Goal: Task Accomplishment & Management: Manage account settings

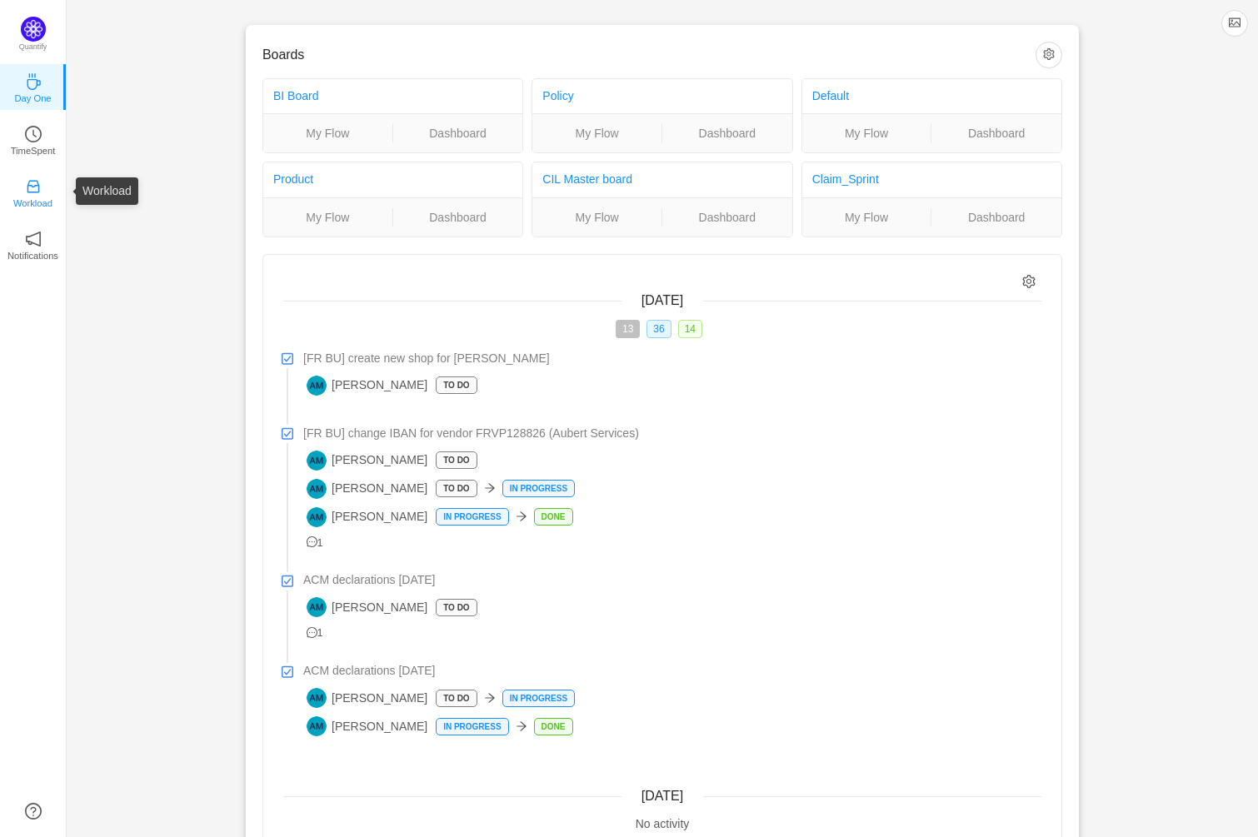
click at [36, 189] on icon "icon: inbox" at bounding box center [33, 186] width 17 height 17
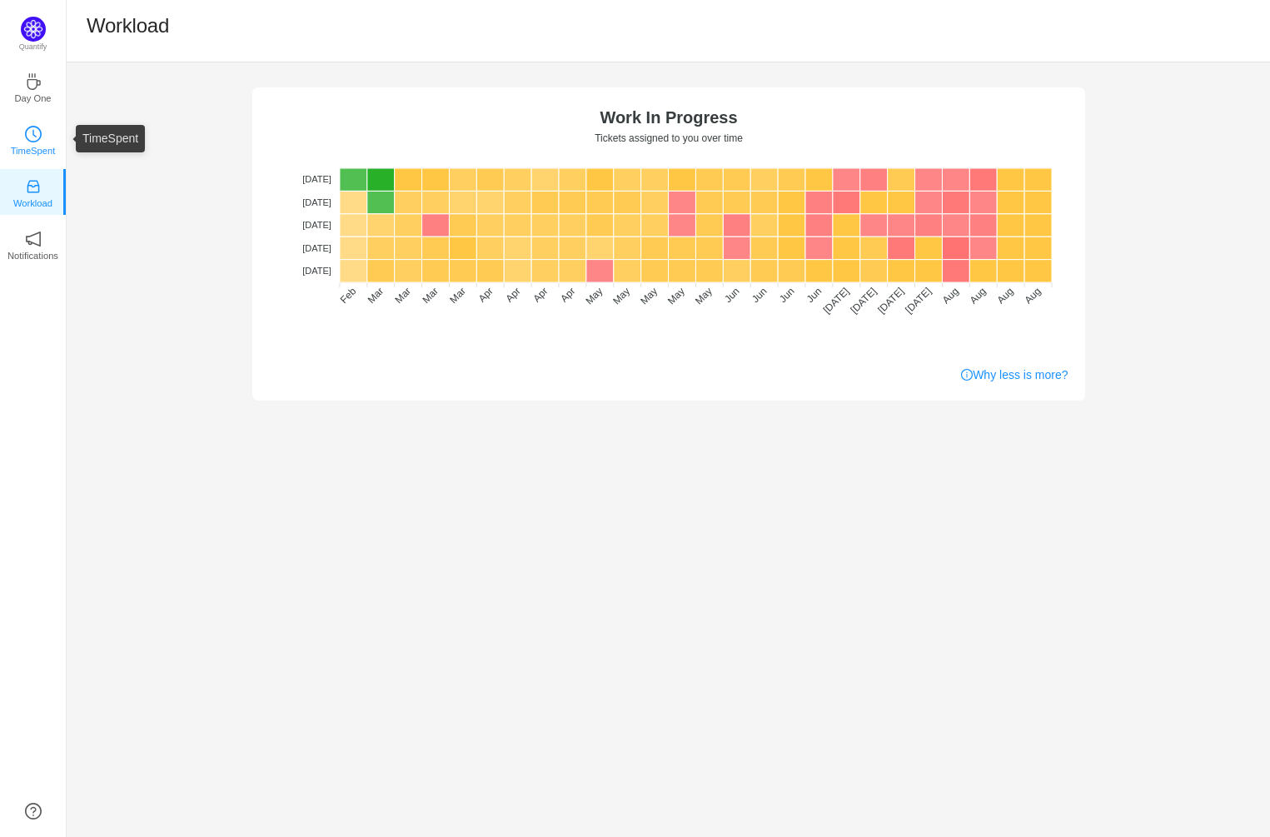
click at [36, 137] on icon "icon: clock-circle" at bounding box center [33, 134] width 17 height 17
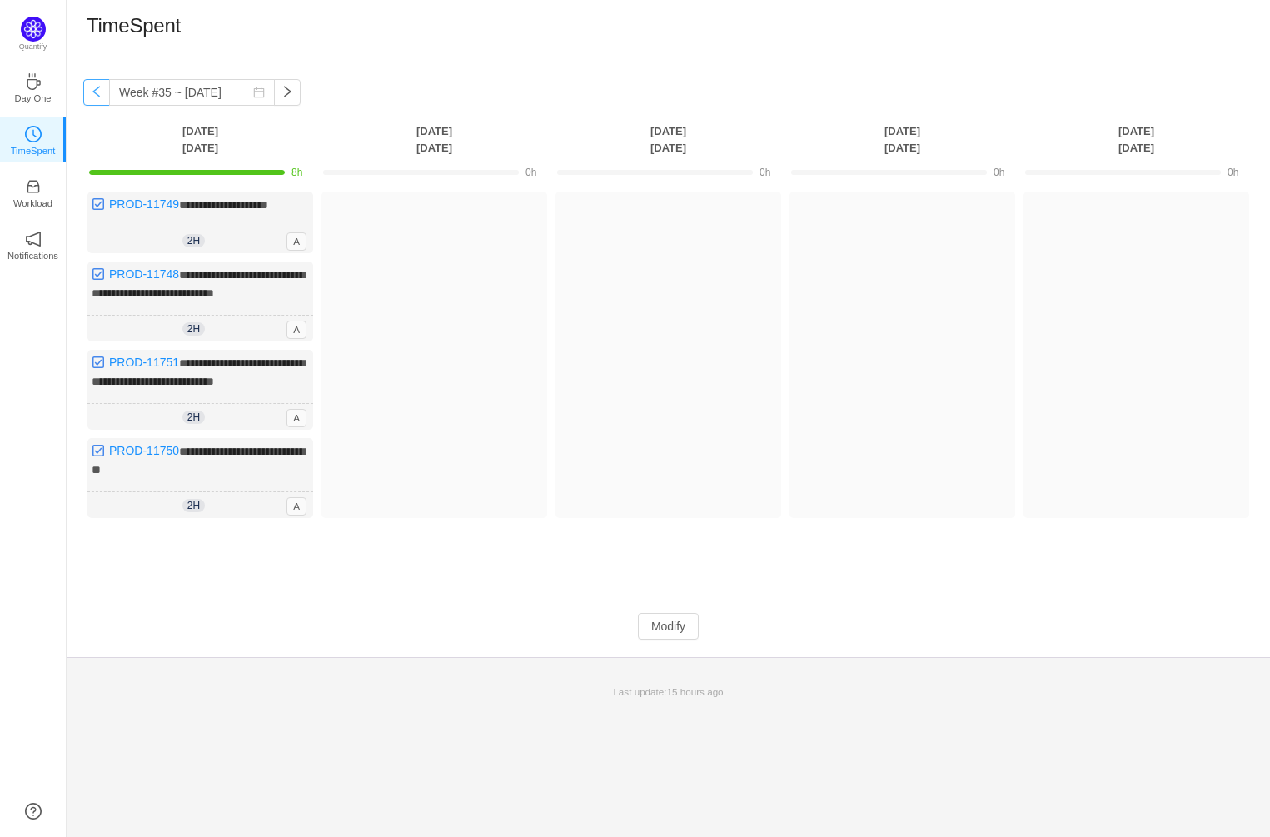
click at [97, 90] on button "button" at bounding box center [96, 92] width 27 height 27
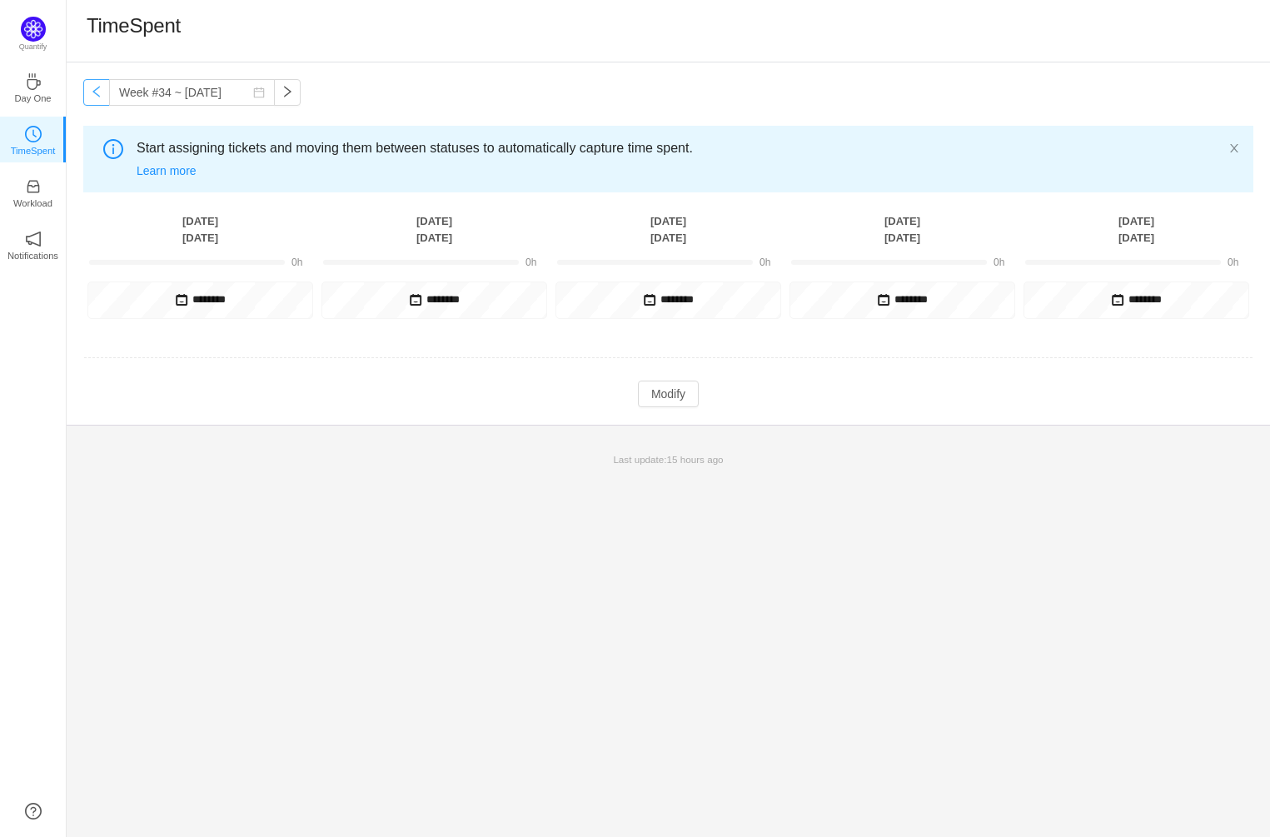
click at [97, 90] on button "button" at bounding box center [96, 92] width 27 height 27
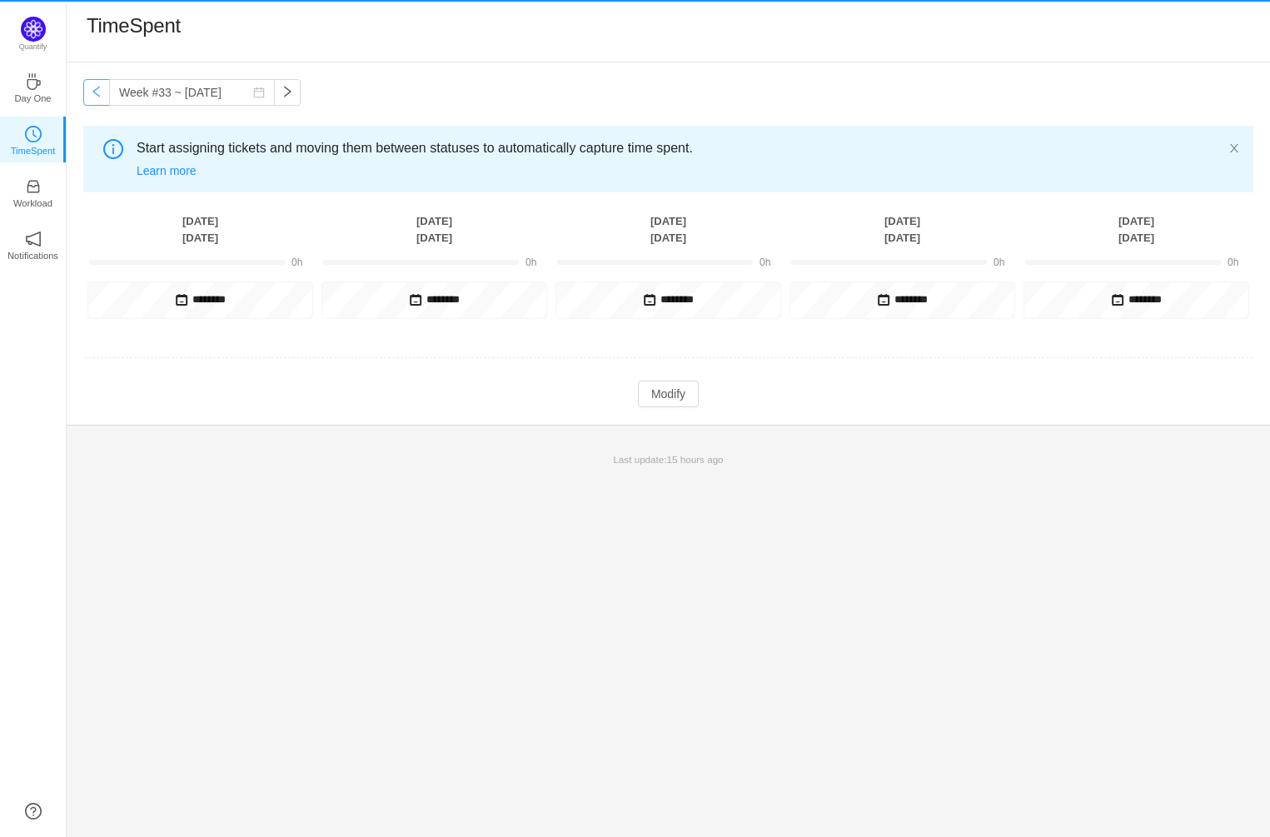
click at [97, 90] on button "button" at bounding box center [96, 92] width 27 height 27
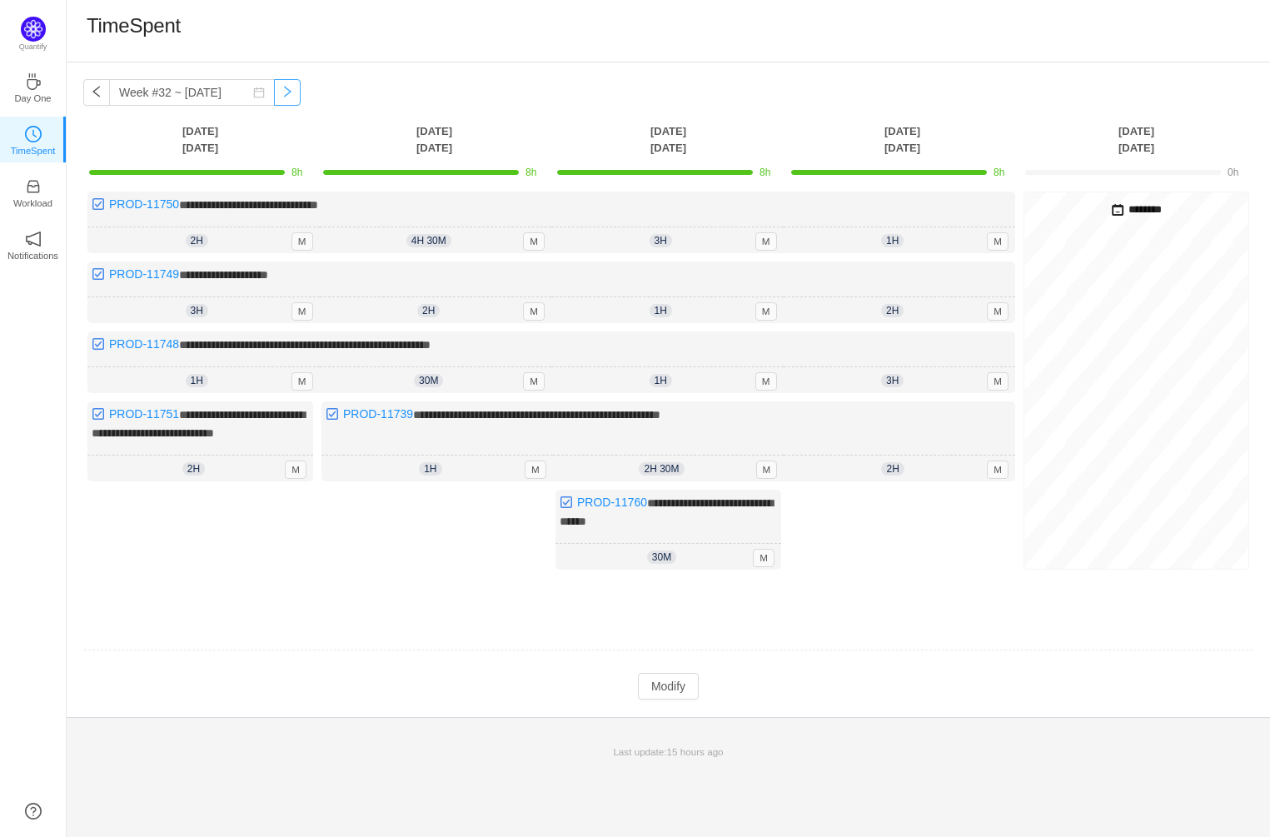
click at [274, 89] on button "button" at bounding box center [287, 92] width 27 height 27
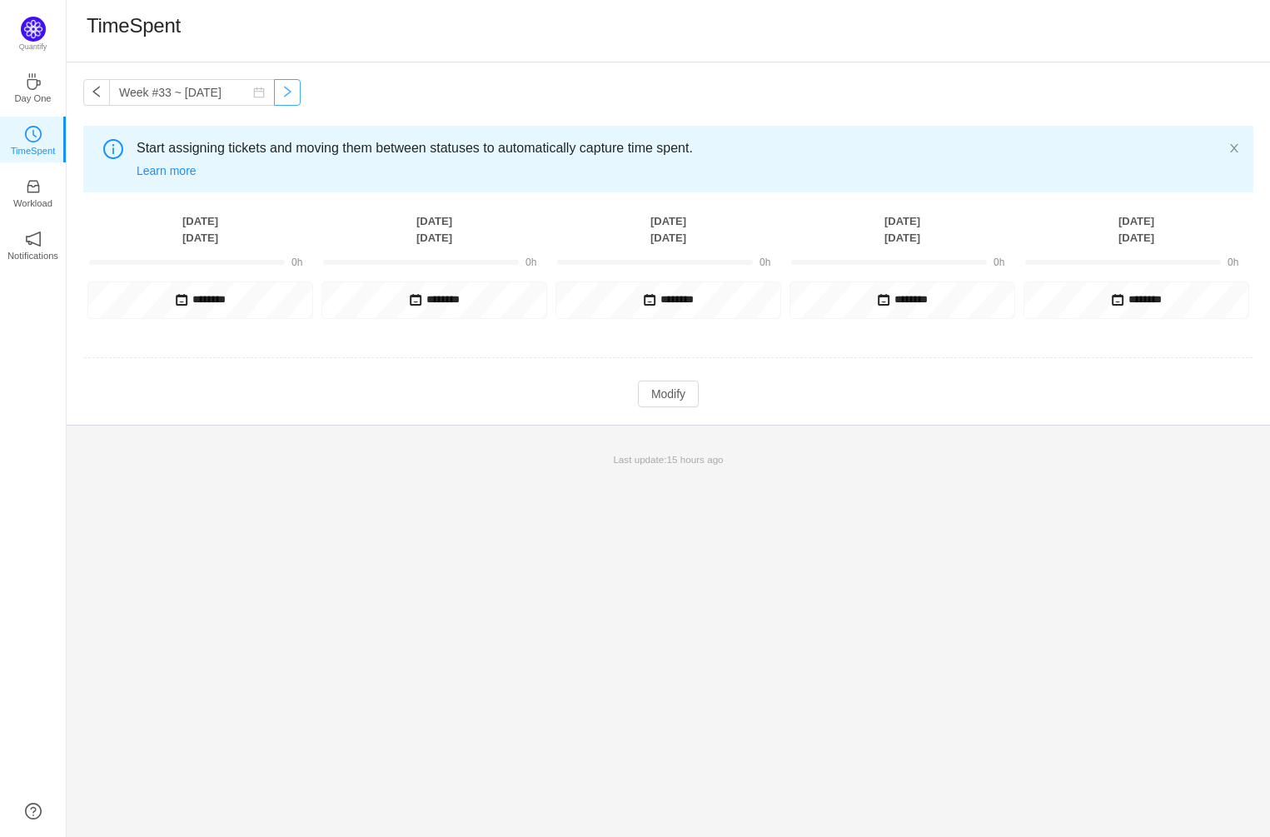
click at [274, 89] on button "button" at bounding box center [287, 92] width 27 height 27
type input "Week #35 ~ [DATE]"
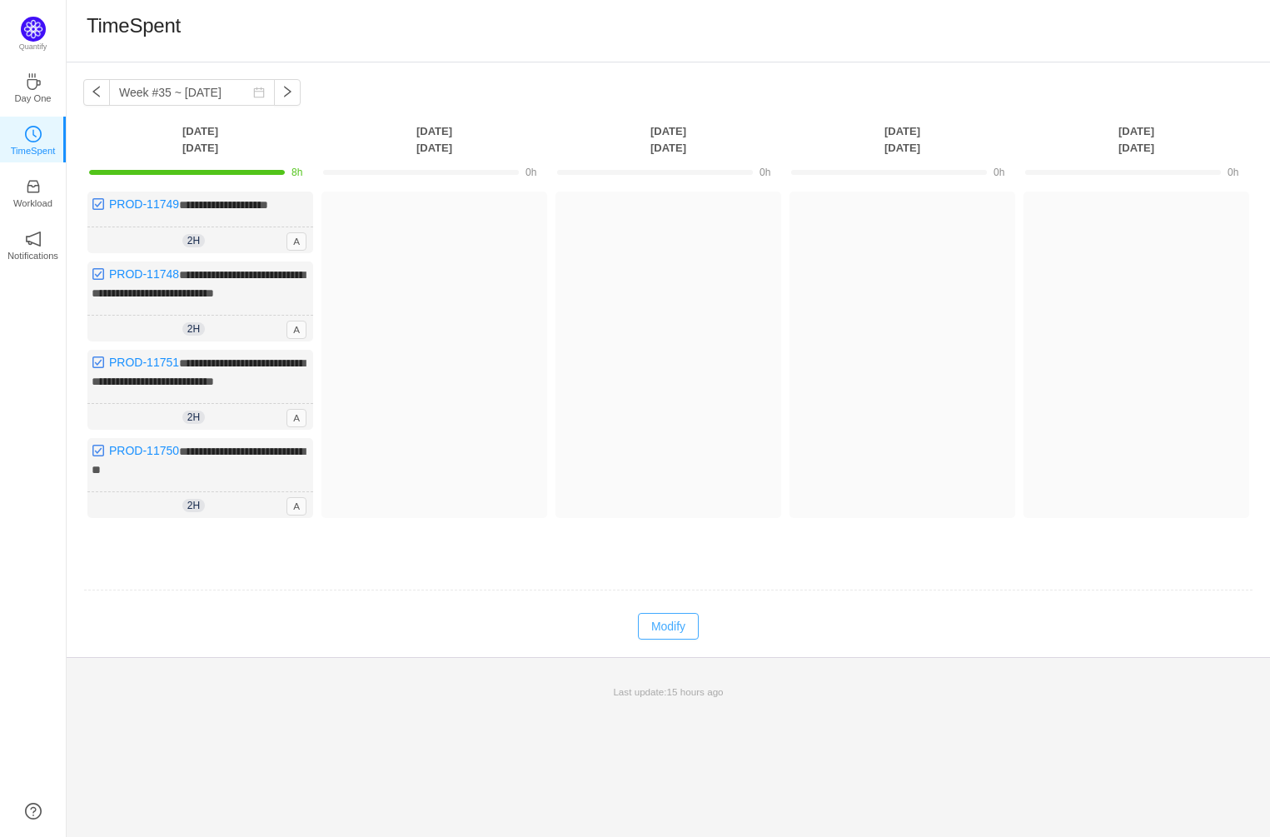
click at [685, 624] on button "Modify" at bounding box center [668, 626] width 61 height 27
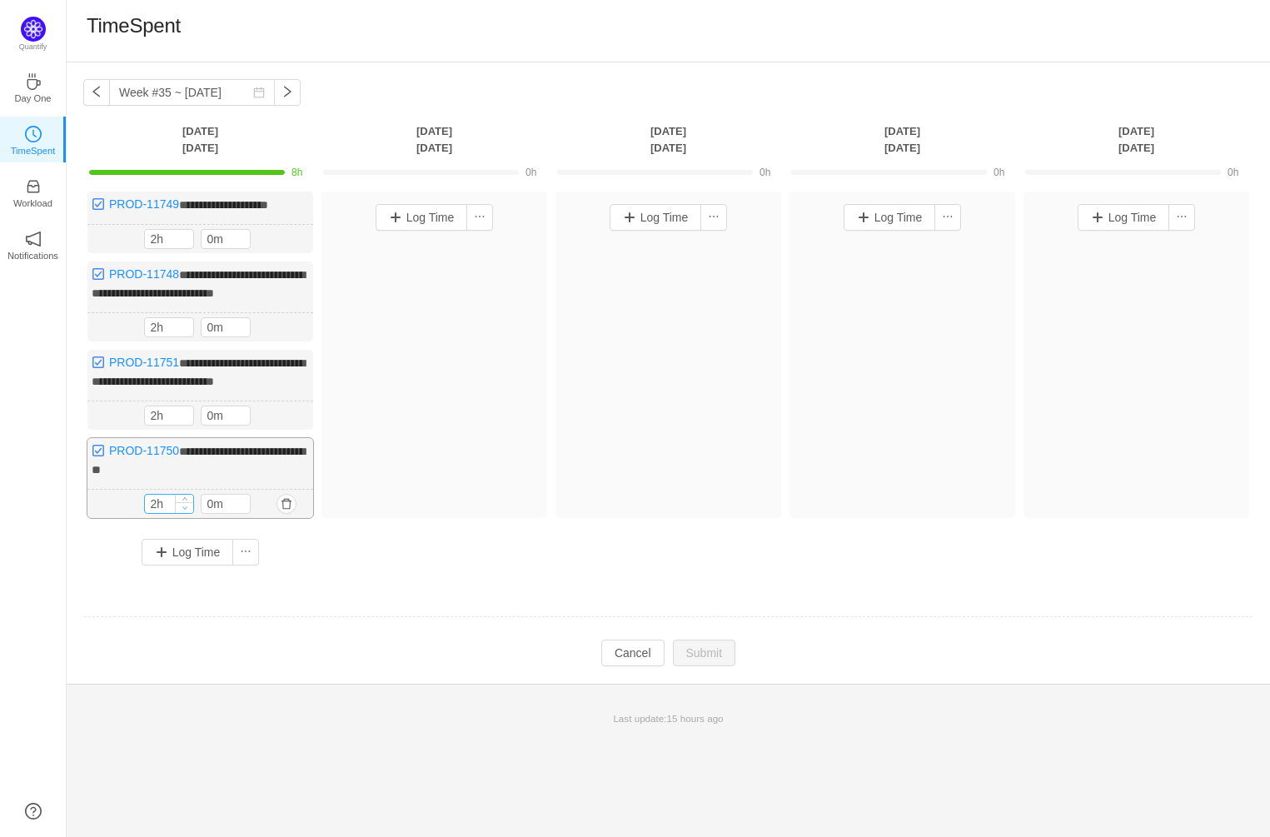
type input "1h"
click at [183, 502] on span "Decrease Value" at bounding box center [184, 507] width 17 height 11
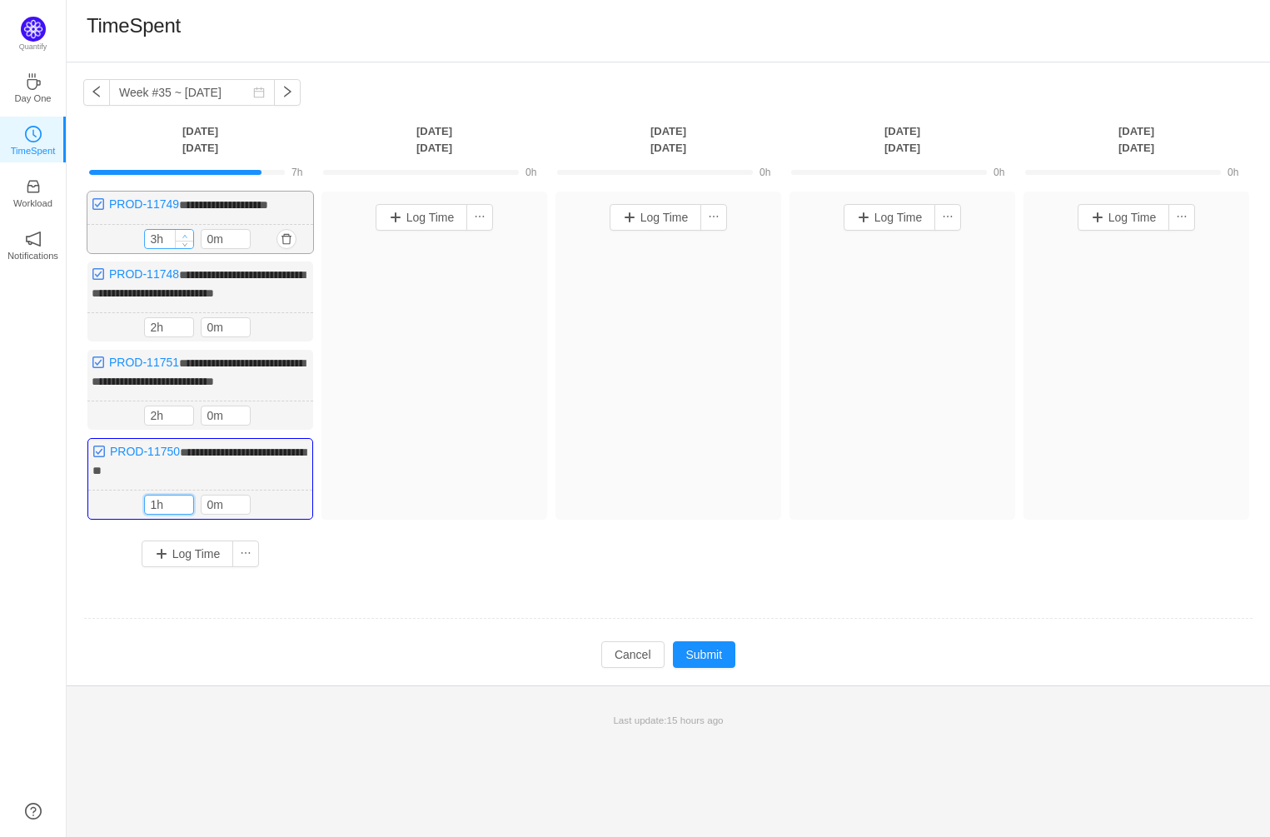
click at [185, 236] on icon "icon: up" at bounding box center [185, 236] width 6 height 6
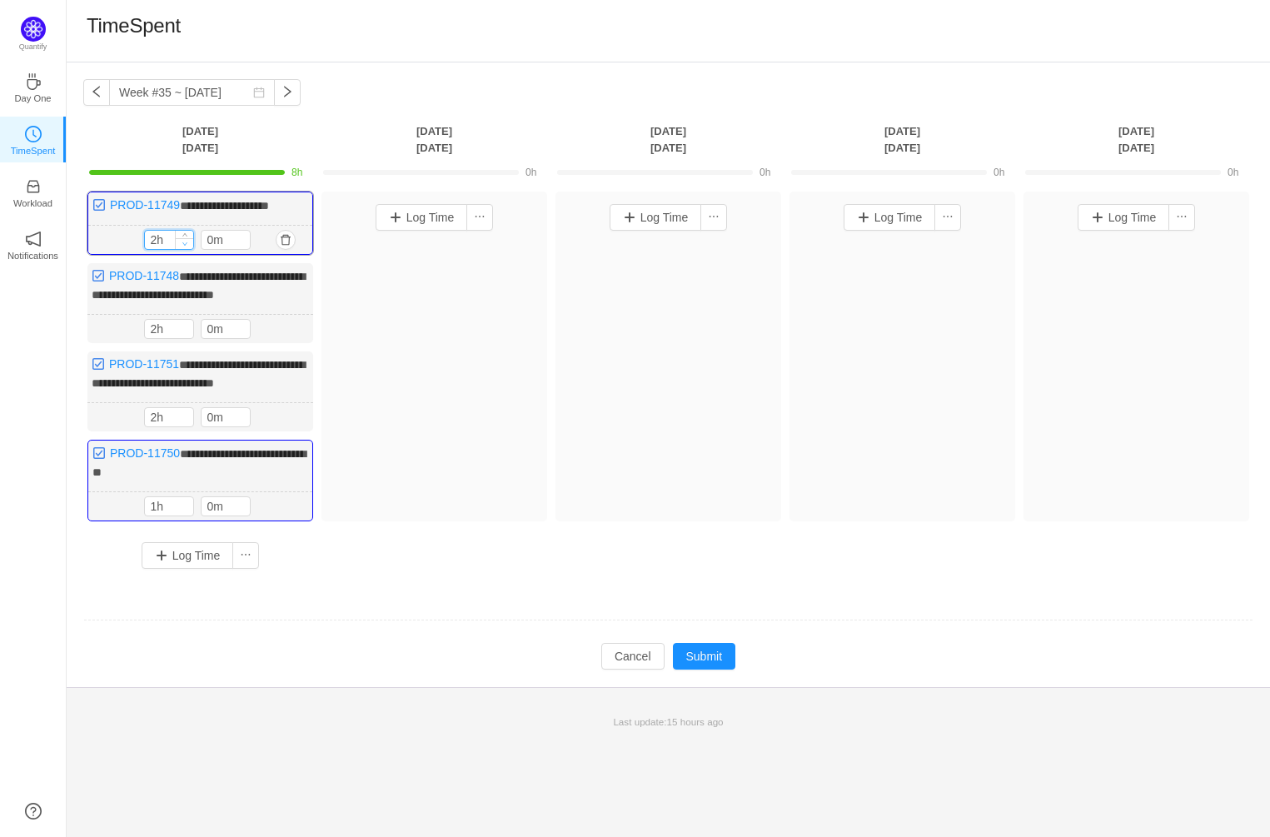
click at [185, 244] on icon "icon: down" at bounding box center [185, 244] width 6 height 6
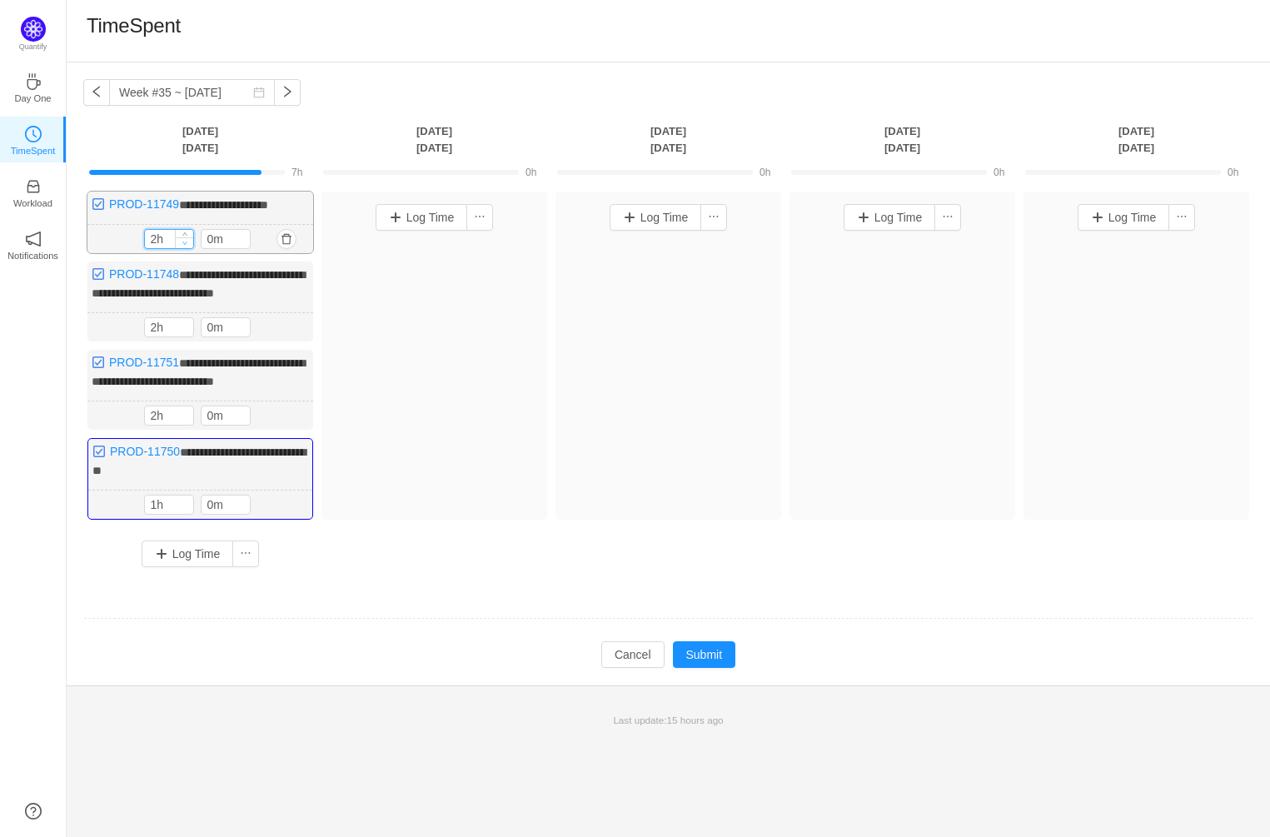
type input "1h"
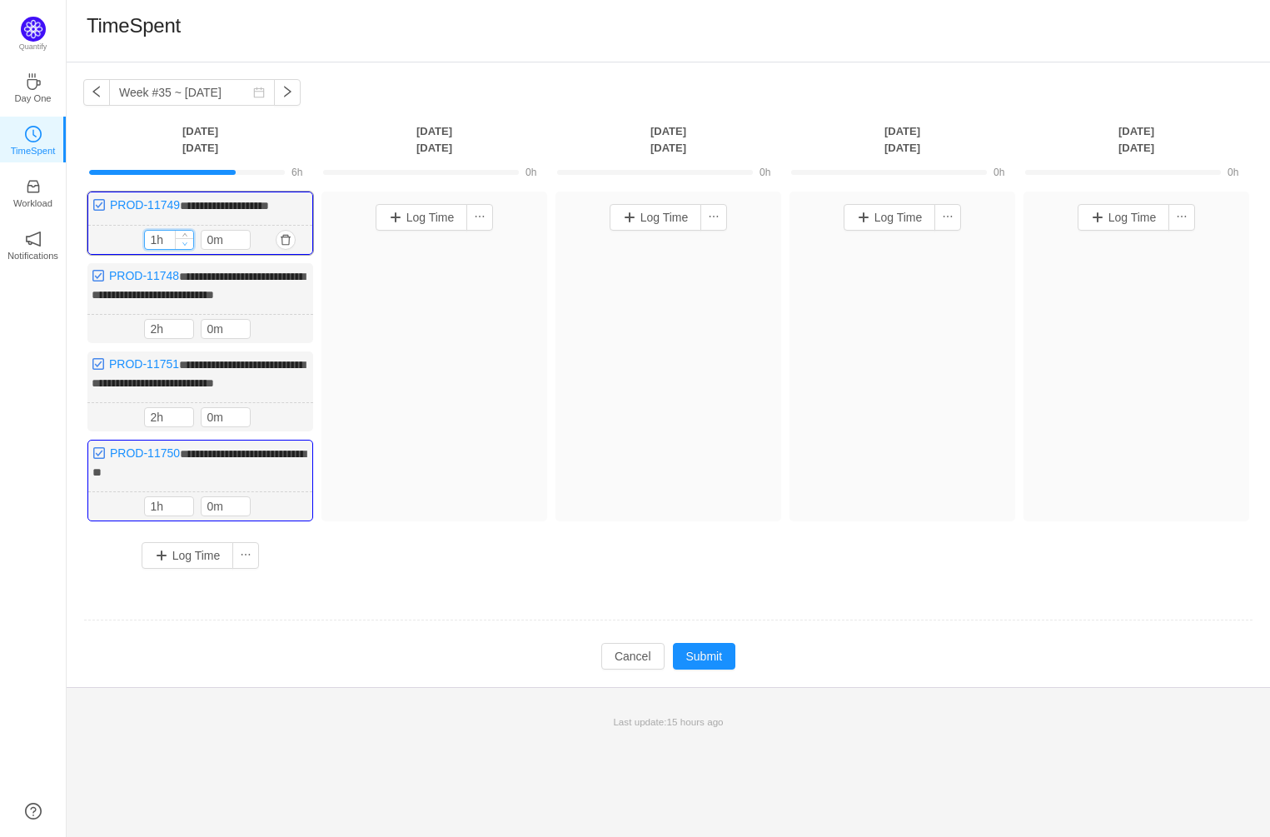
click at [185, 244] on icon "icon: down" at bounding box center [185, 244] width 6 height 6
click at [194, 552] on button "Log Time" at bounding box center [188, 555] width 92 height 27
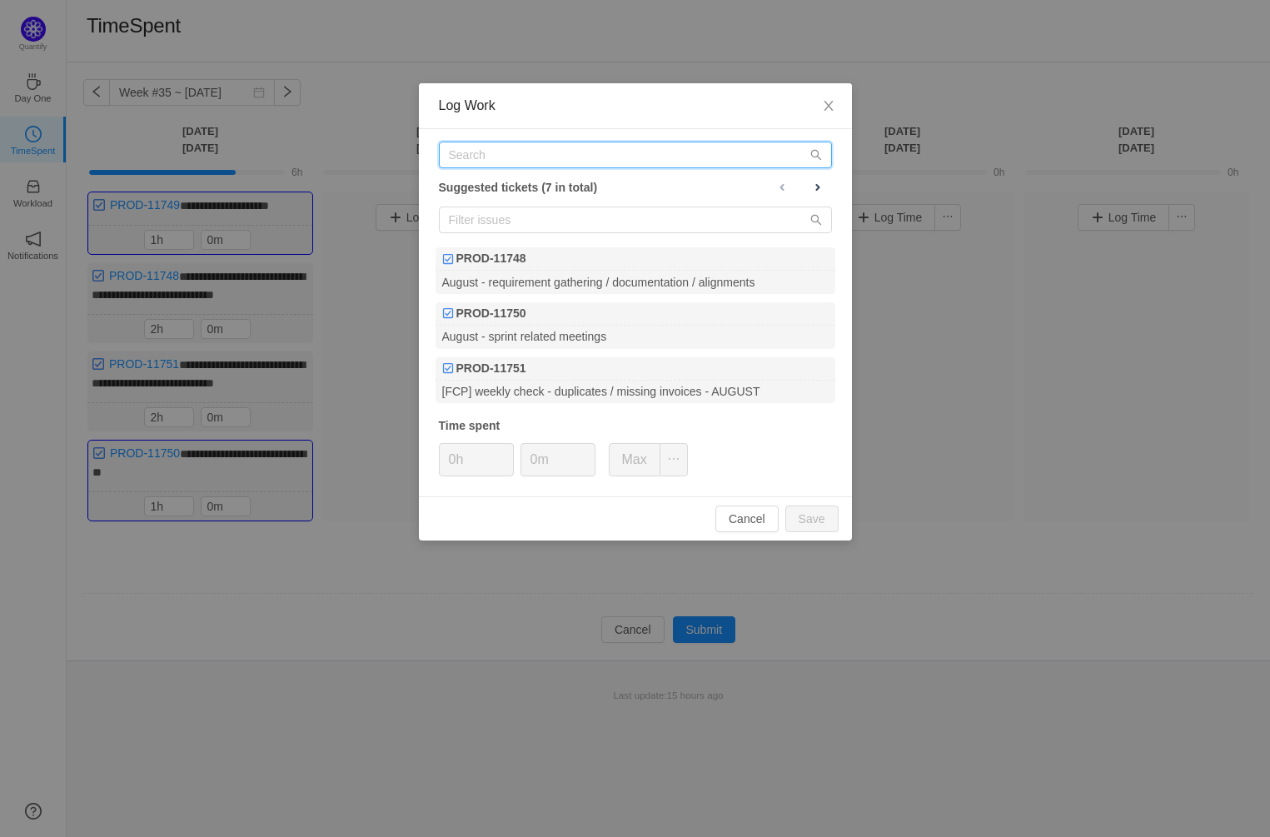
click at [521, 152] on input "text" at bounding box center [635, 155] width 393 height 27
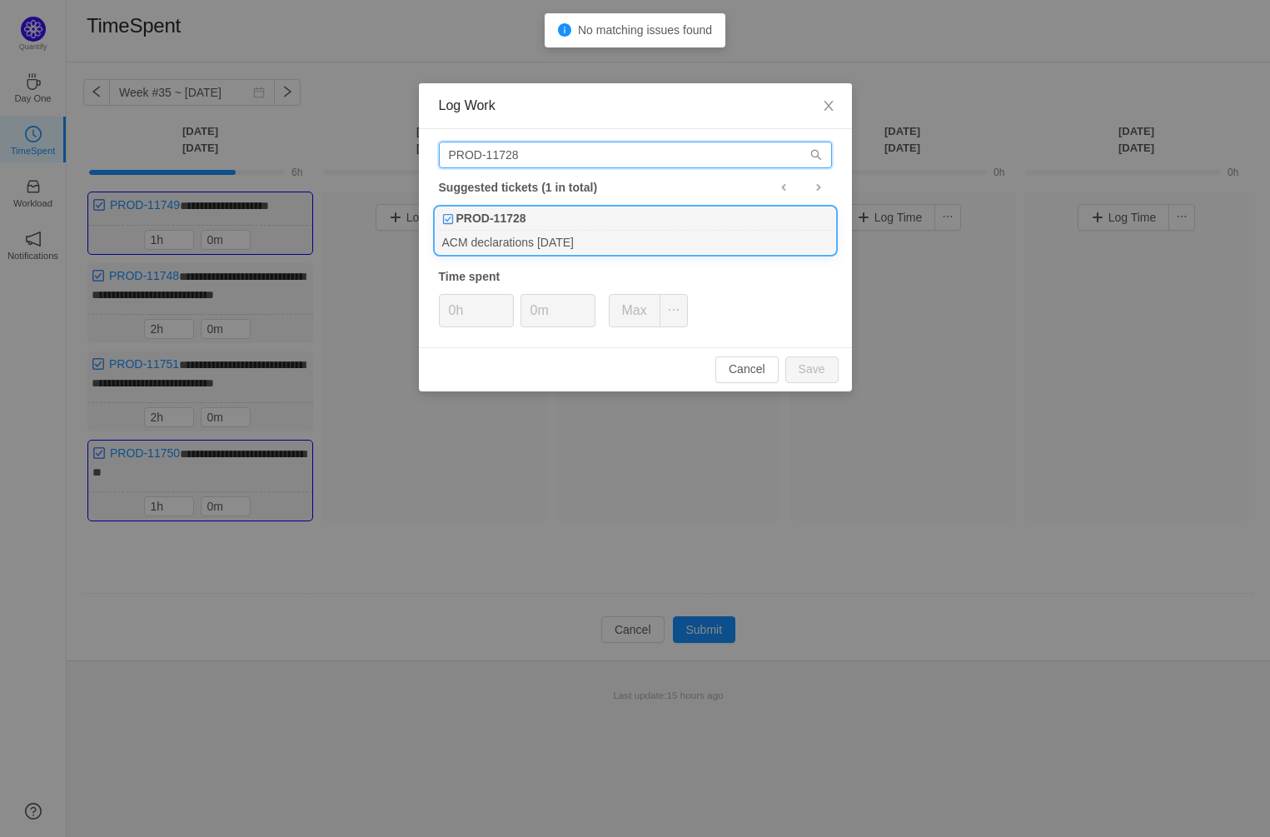
type input "PROD-11728"
click at [564, 228] on div "PROD-11728" at bounding box center [636, 218] width 400 height 23
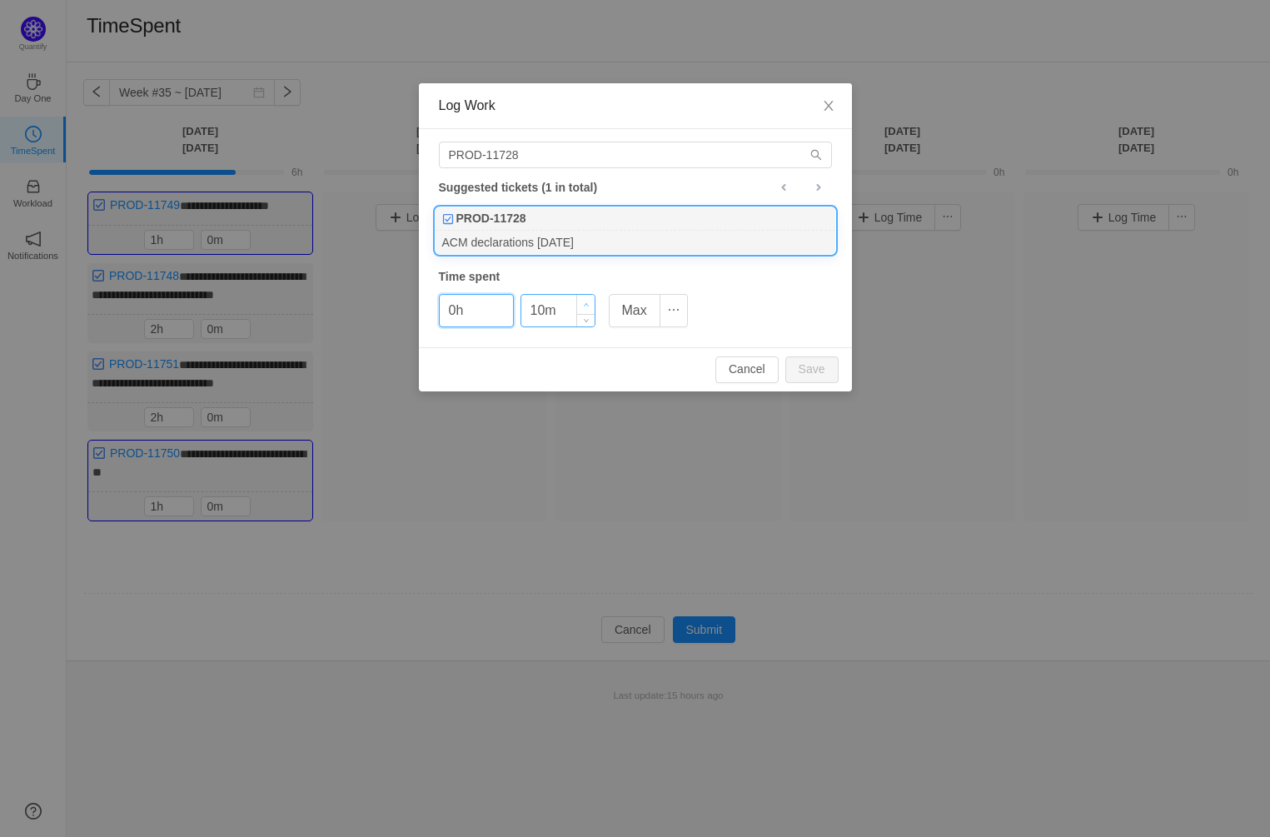
click at [584, 302] on icon "icon: up" at bounding box center [586, 305] width 6 height 6
click at [817, 365] on button "Save" at bounding box center [812, 370] width 53 height 27
type input "0m"
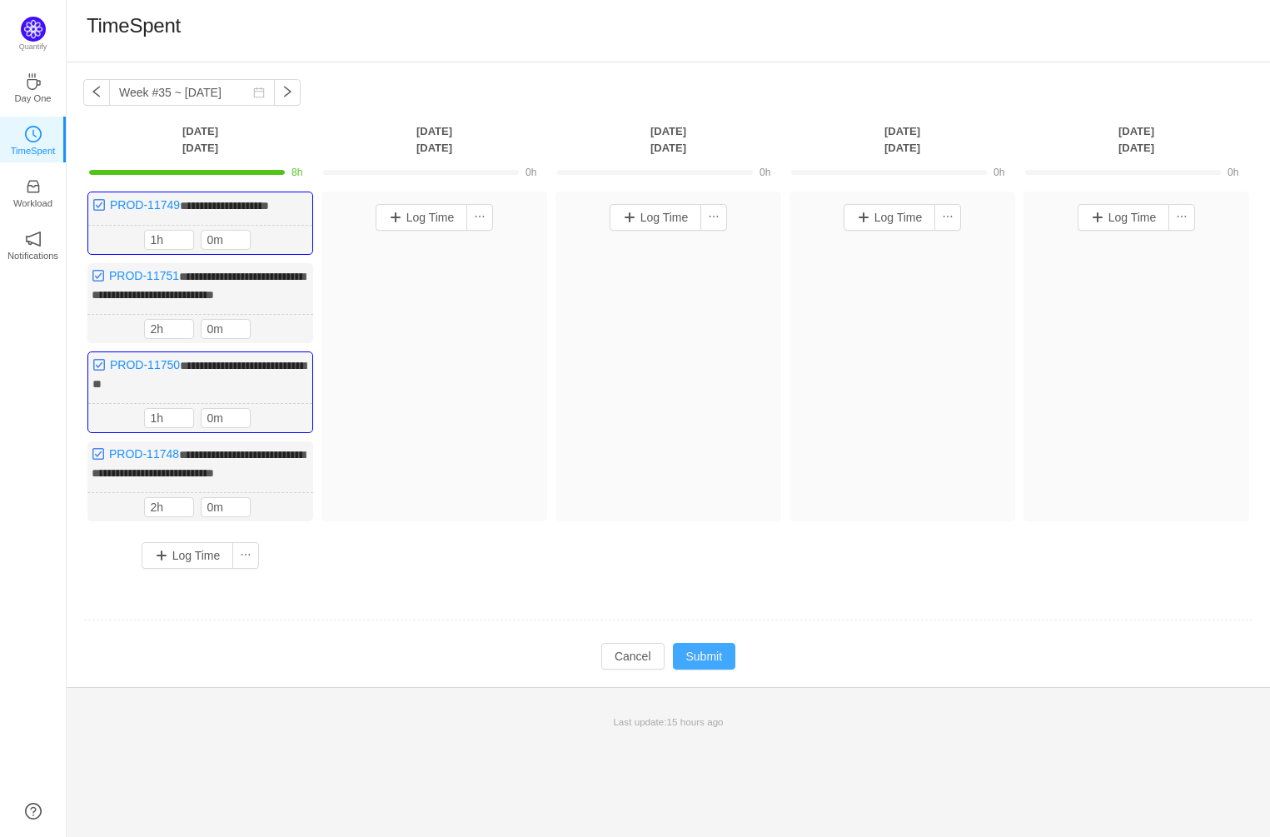
click at [719, 649] on button "Submit" at bounding box center [704, 656] width 63 height 27
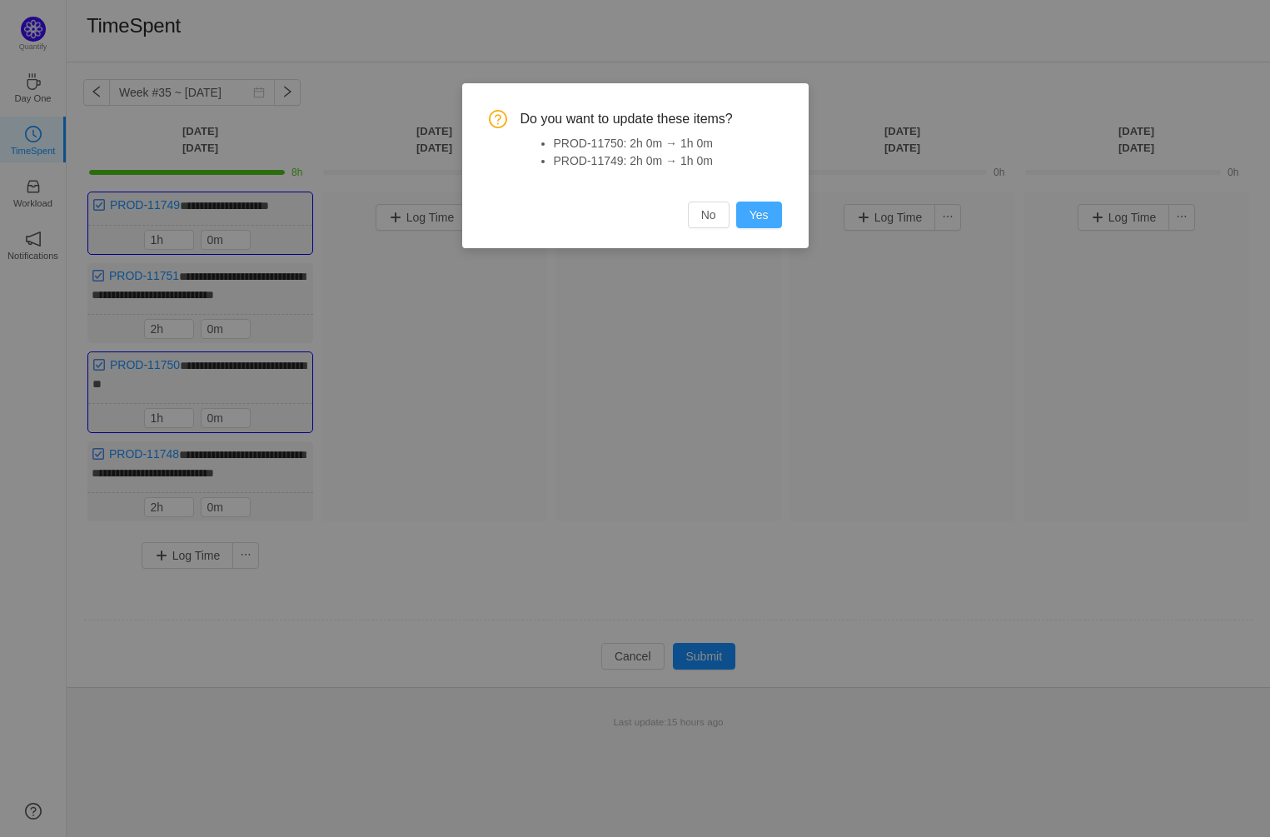
click at [763, 214] on button "Yes" at bounding box center [759, 215] width 46 height 27
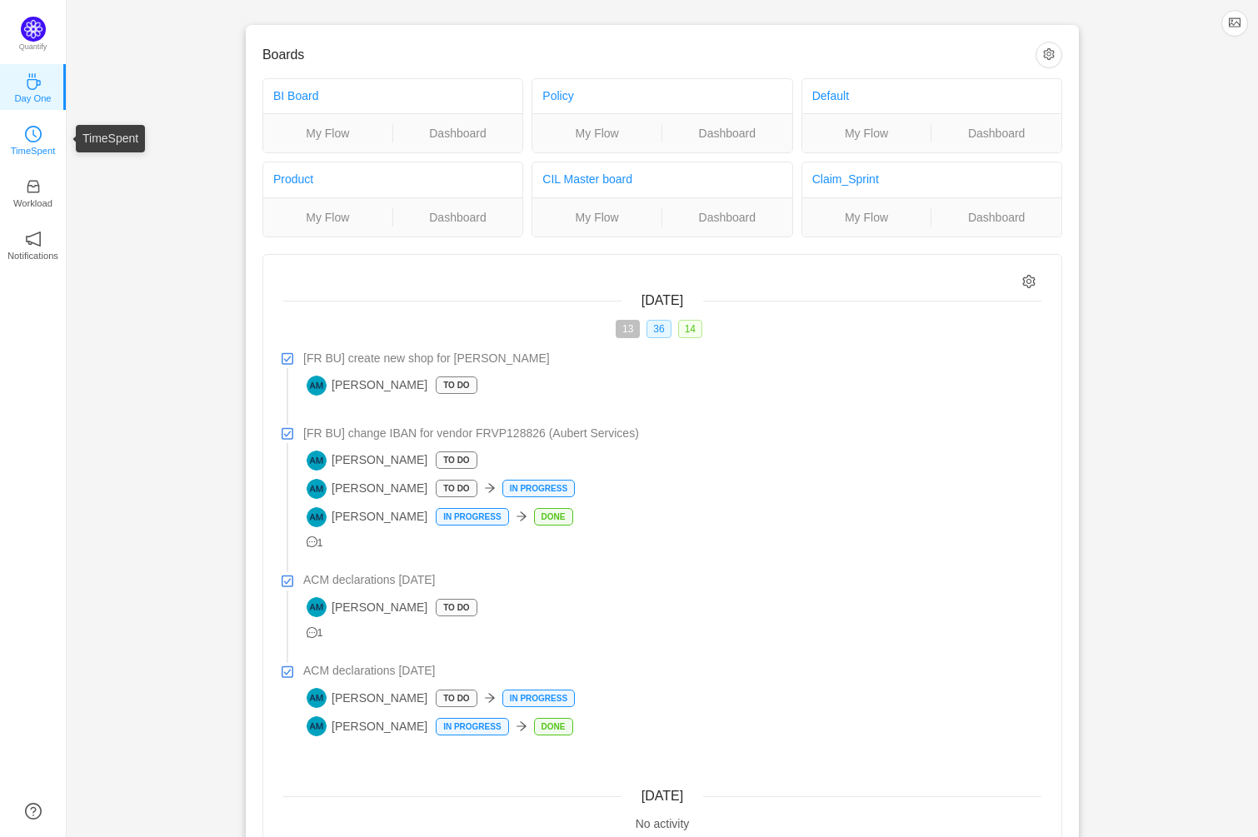
click at [34, 135] on icon "icon: clock-circle" at bounding box center [34, 133] width 4 height 7
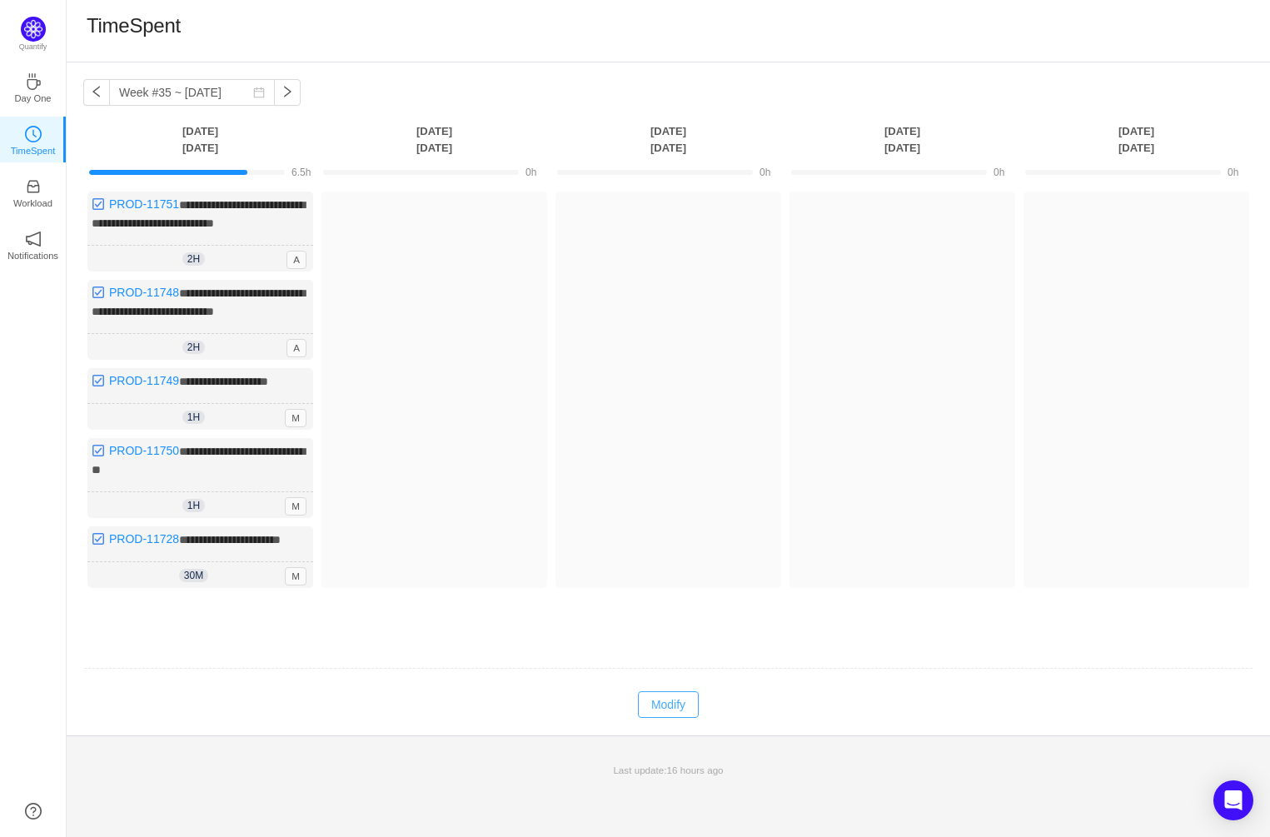
click at [666, 713] on button "Modify" at bounding box center [668, 704] width 61 height 27
click at [197, 627] on button "Log Time" at bounding box center [188, 622] width 92 height 27
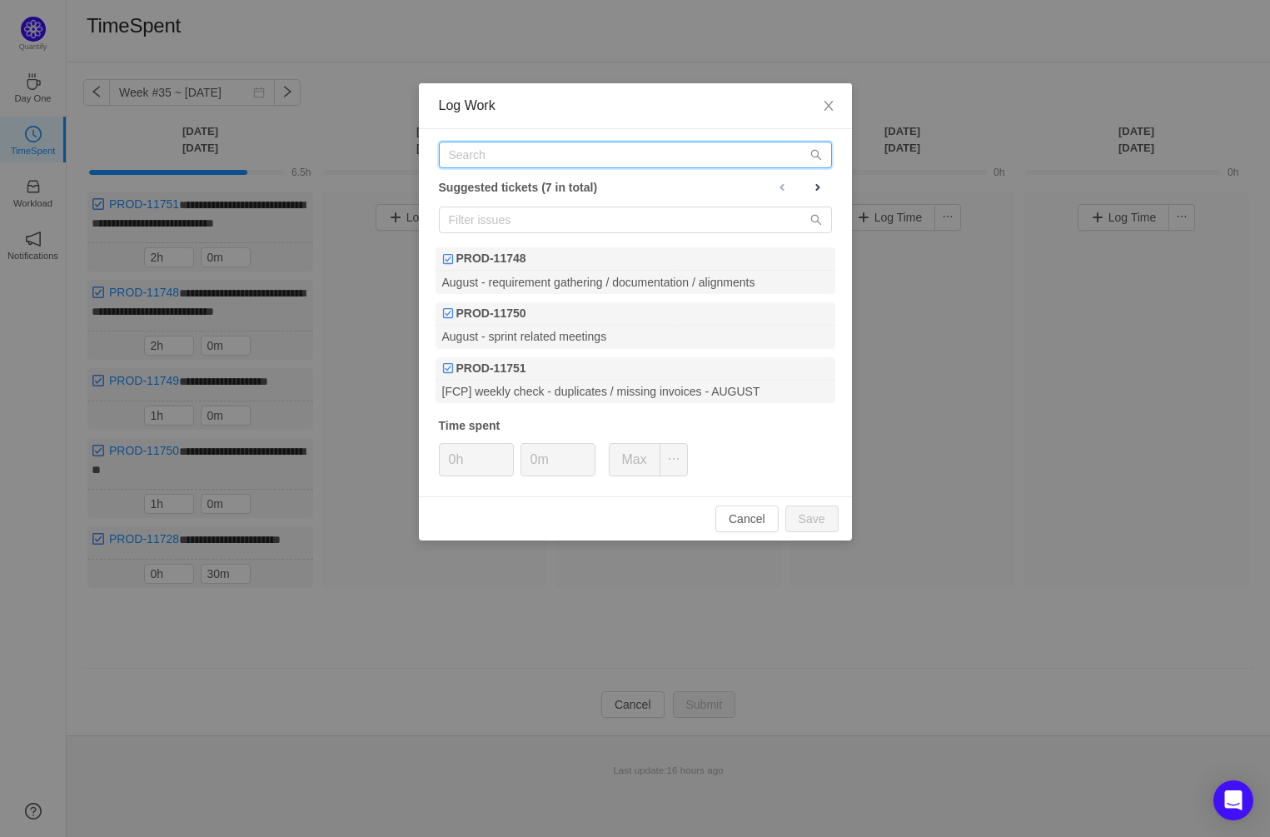
click at [493, 157] on input "text" at bounding box center [635, 155] width 393 height 27
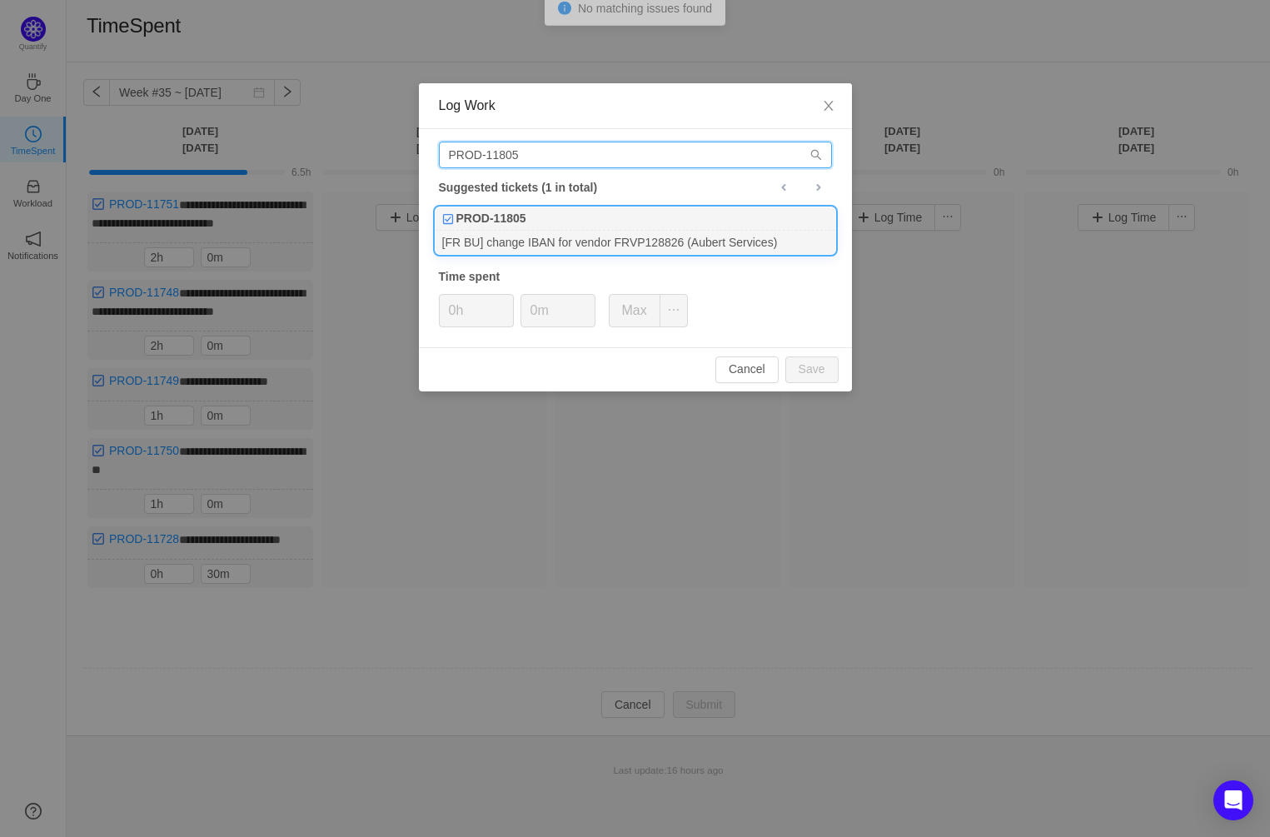
type input "PROD-11805"
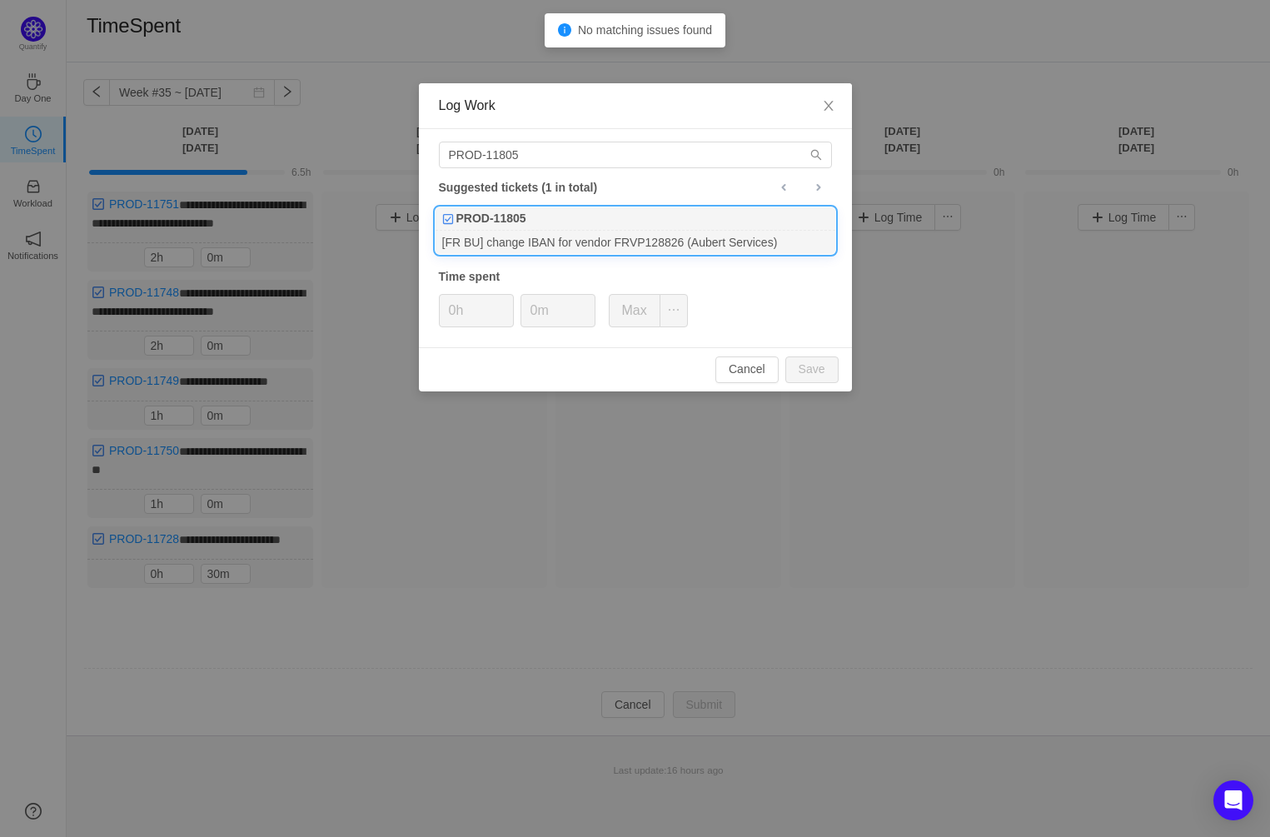
click at [561, 228] on div "PROD-11805" at bounding box center [636, 218] width 400 height 23
click at [567, 306] on input "0m" at bounding box center [557, 311] width 73 height 32
click at [591, 300] on span "Increase Value" at bounding box center [585, 304] width 17 height 19
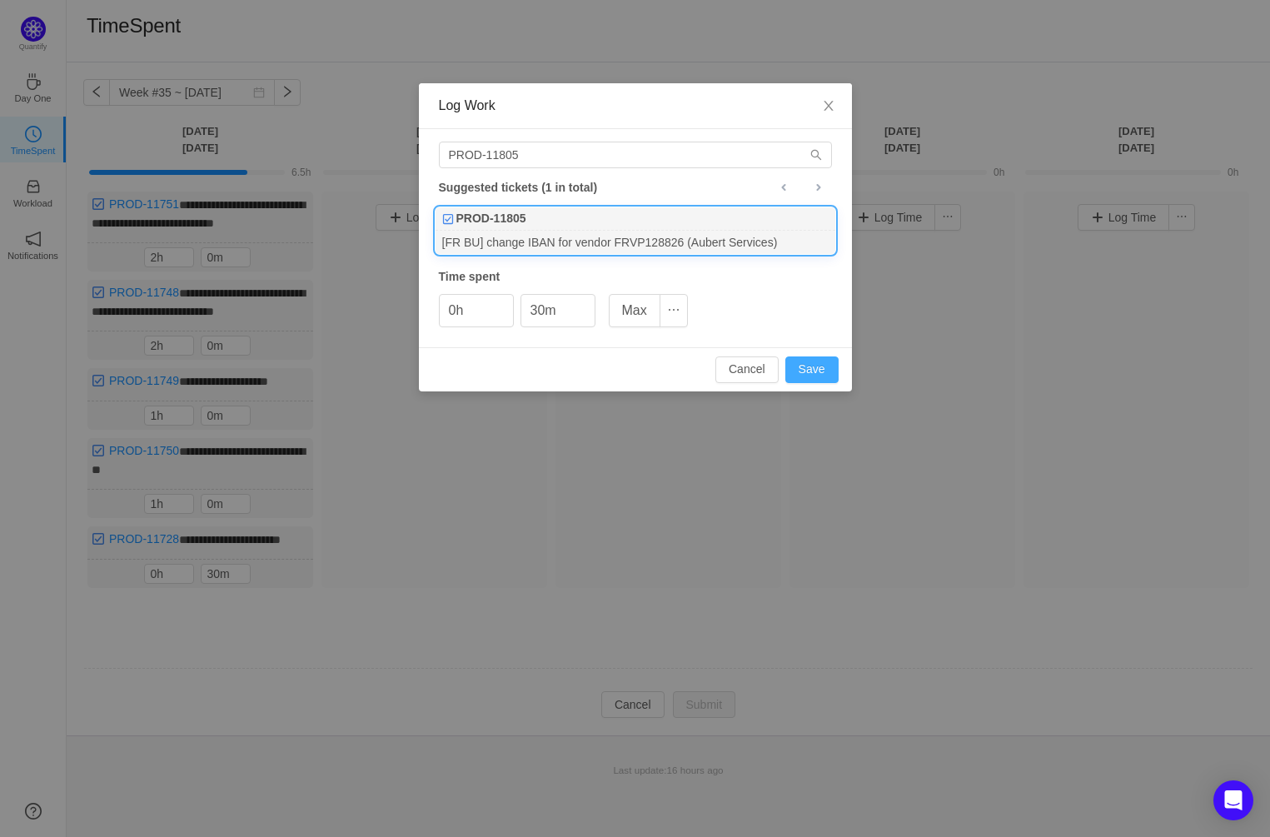
click at [811, 368] on button "Save" at bounding box center [812, 370] width 53 height 27
type input "0m"
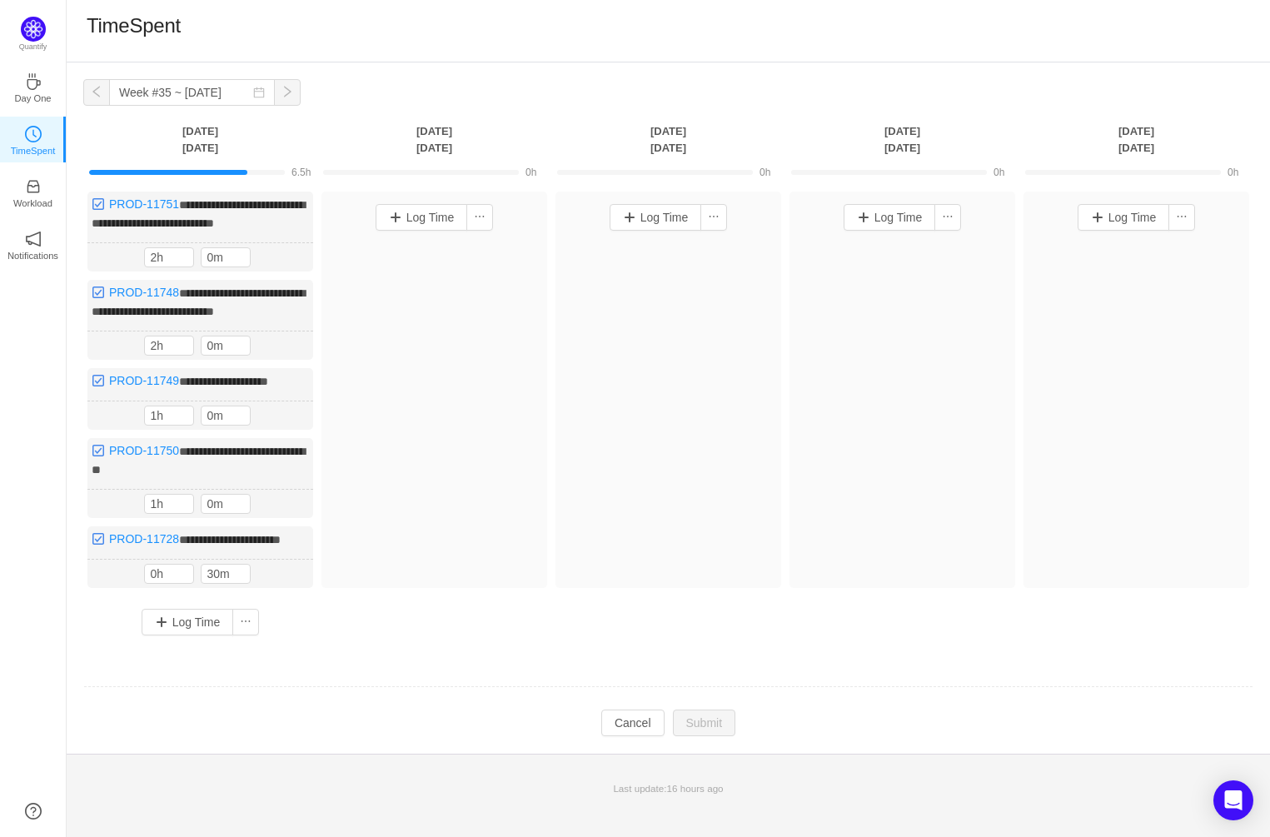
click at [811, 368] on body "**********" at bounding box center [635, 418] width 1270 height 837
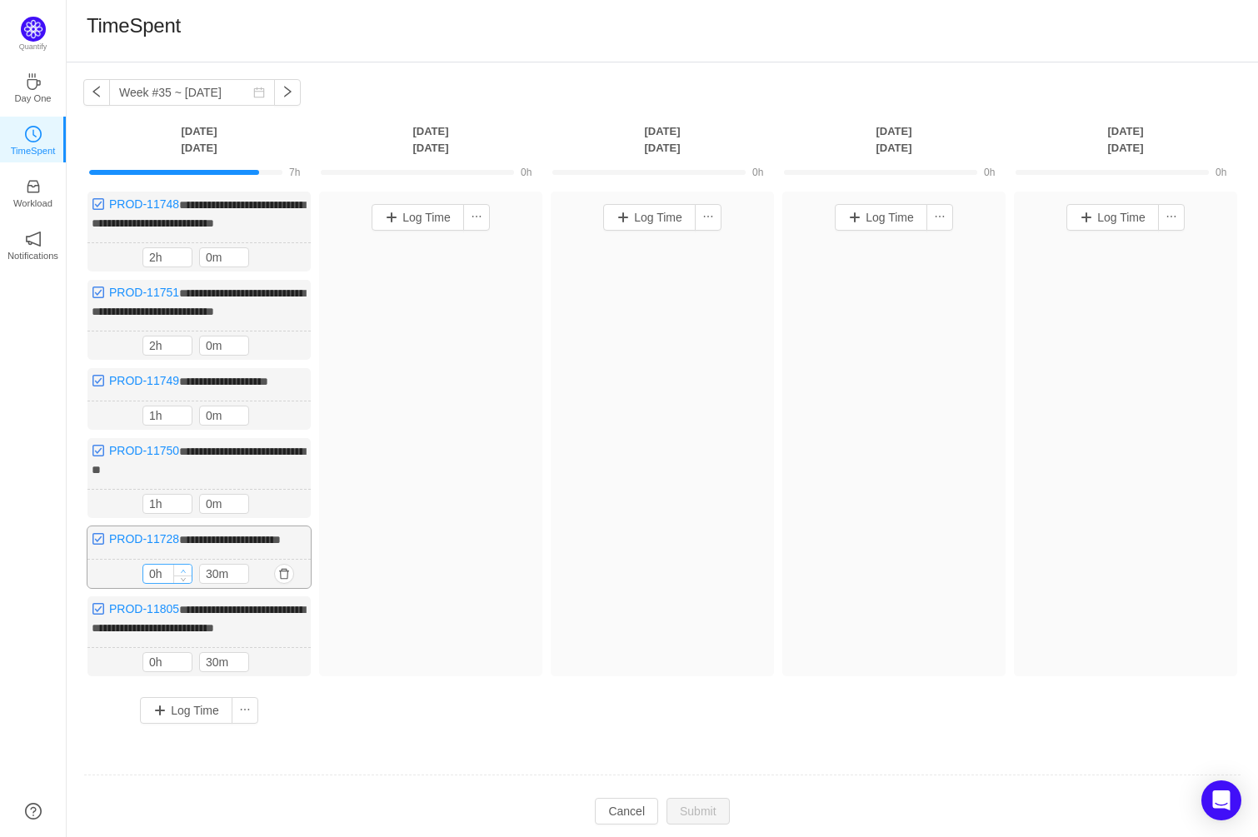
type input "1h"
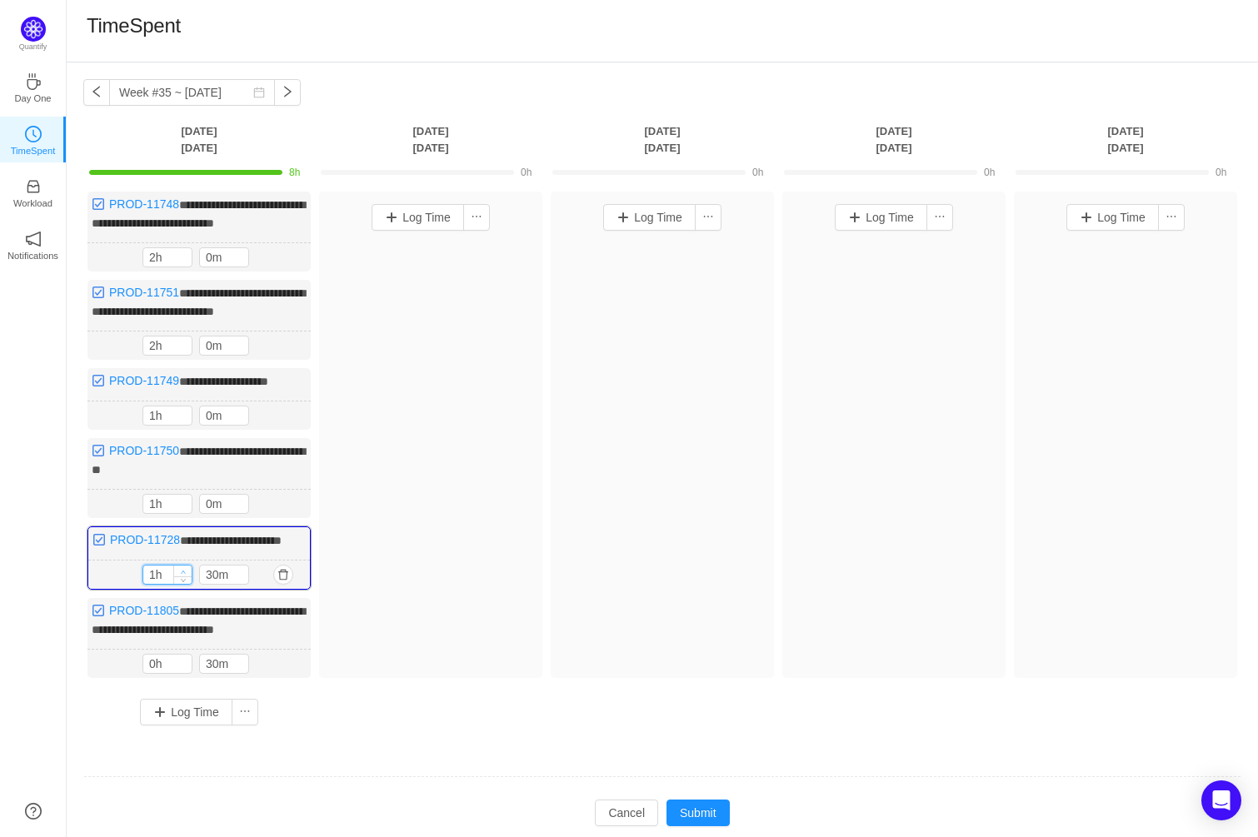
click at [181, 575] on icon "icon: up" at bounding box center [184, 572] width 6 height 6
click at [241, 581] on icon "icon: down" at bounding box center [240, 579] width 6 height 6
type input "0m"
click at [241, 581] on icon "icon: down" at bounding box center [240, 579] width 6 height 6
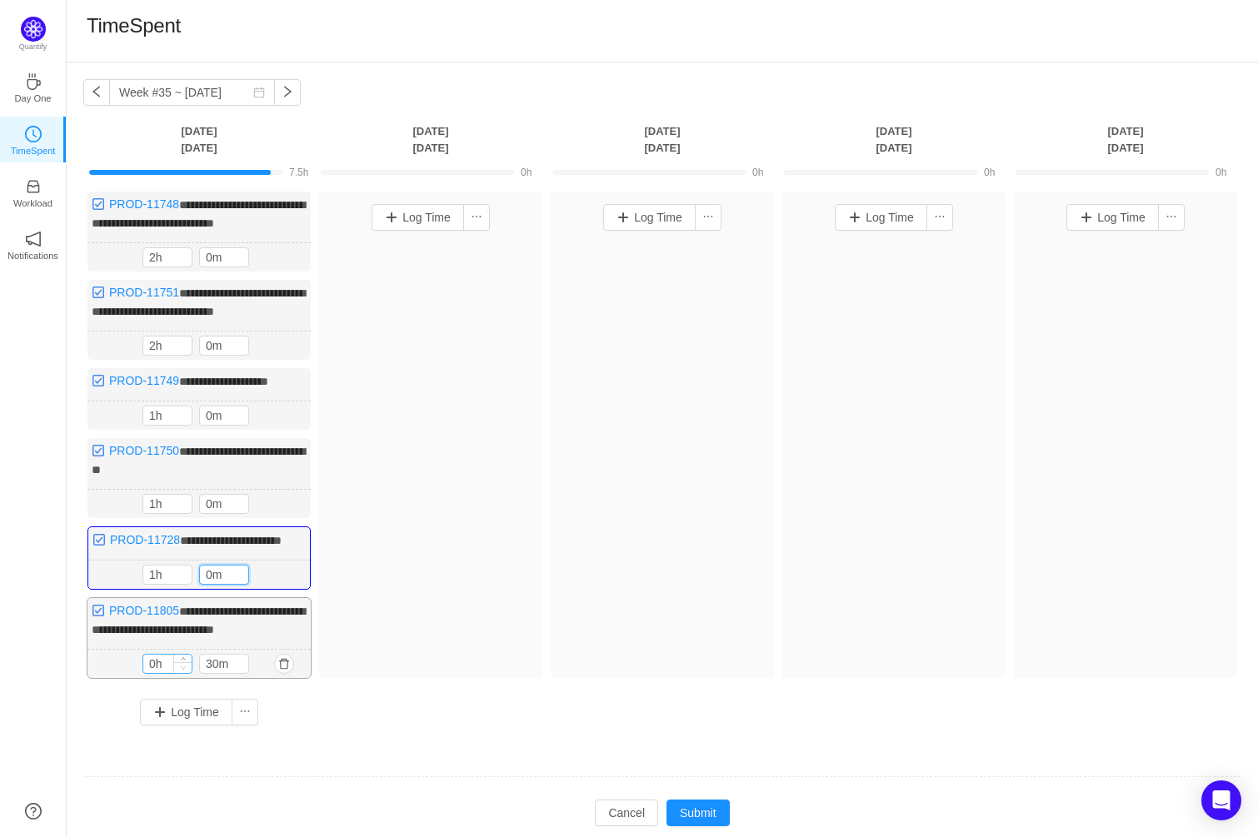
click at [182, 673] on span "Decrease Value" at bounding box center [182, 667] width 17 height 11
type input "1h"
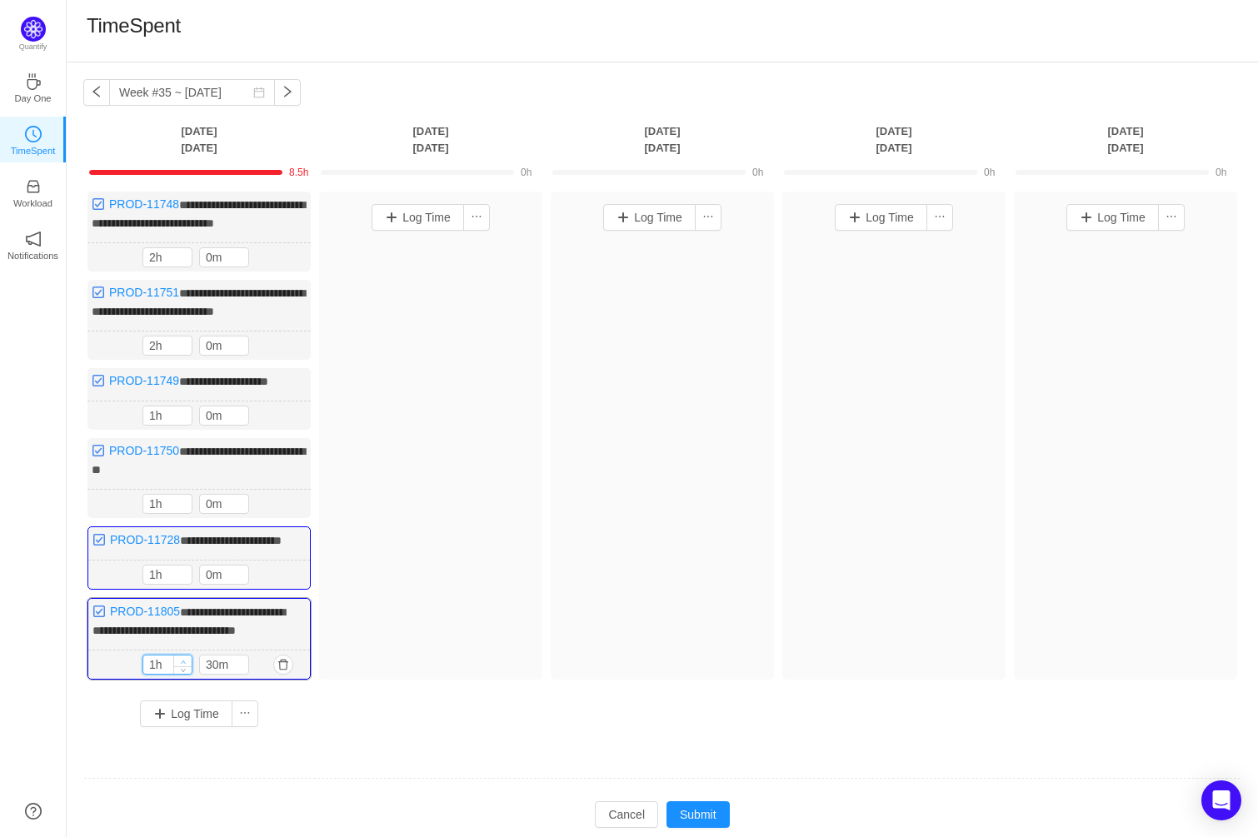
click at [185, 665] on icon "icon: up" at bounding box center [184, 662] width 6 height 6
click at [240, 671] on icon "icon: down" at bounding box center [239, 668] width 5 height 3
type input "0m"
click at [240, 671] on icon "icon: down" at bounding box center [239, 668] width 5 height 3
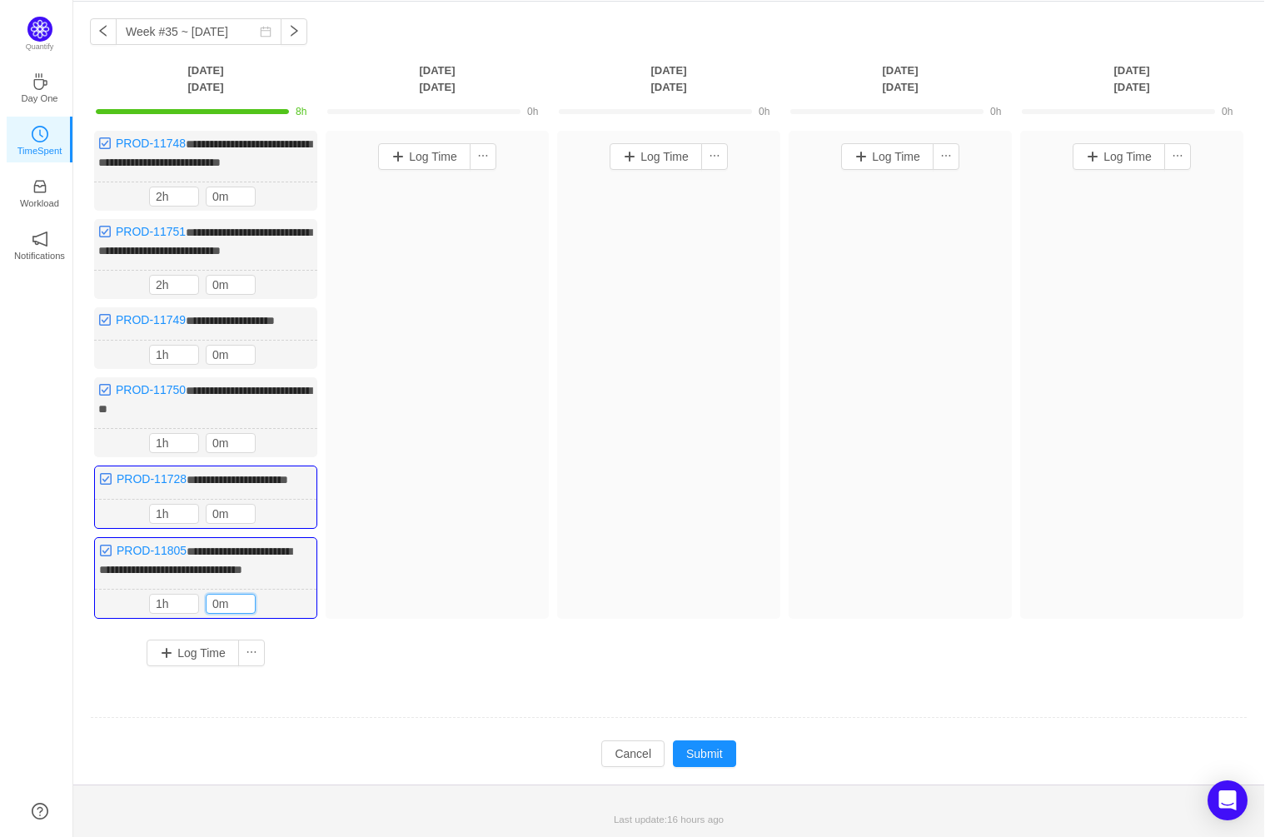
scroll to position [105, 0]
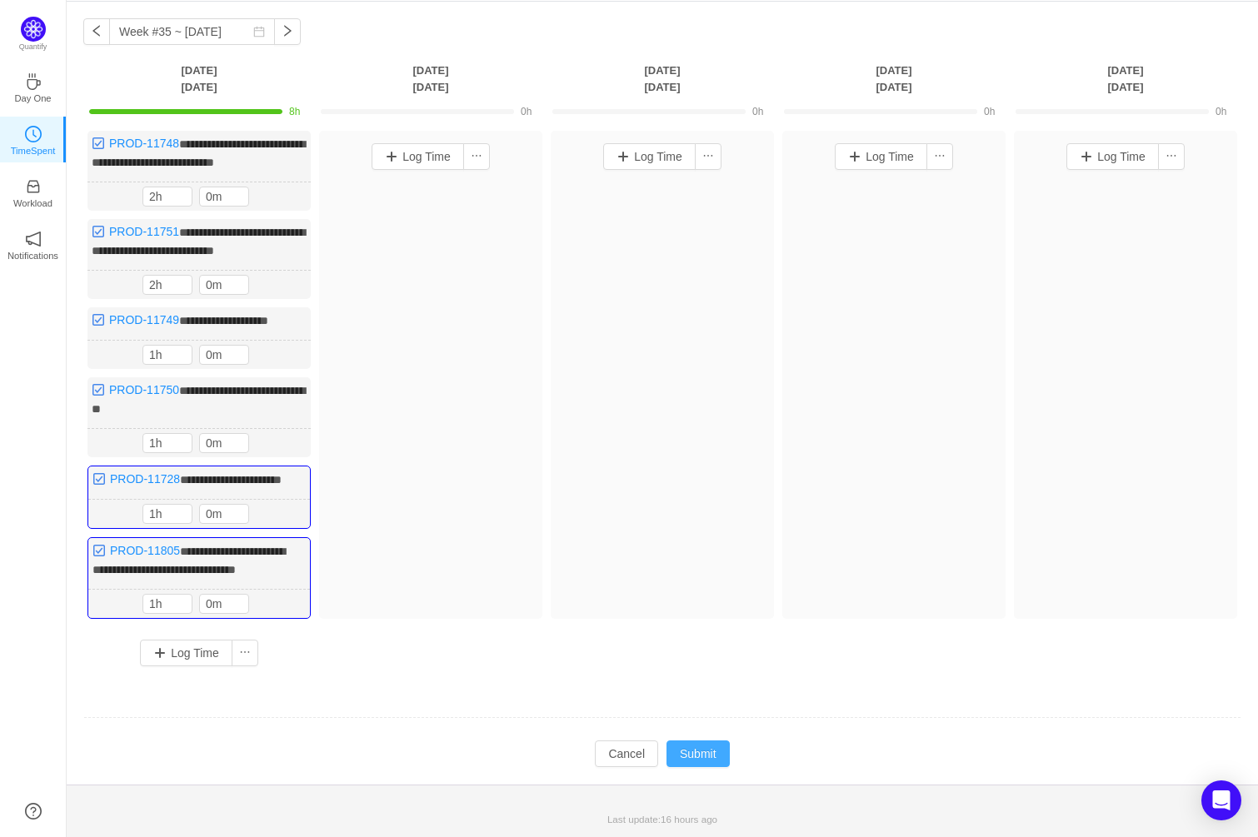
click at [713, 748] on button "Submit" at bounding box center [697, 754] width 63 height 27
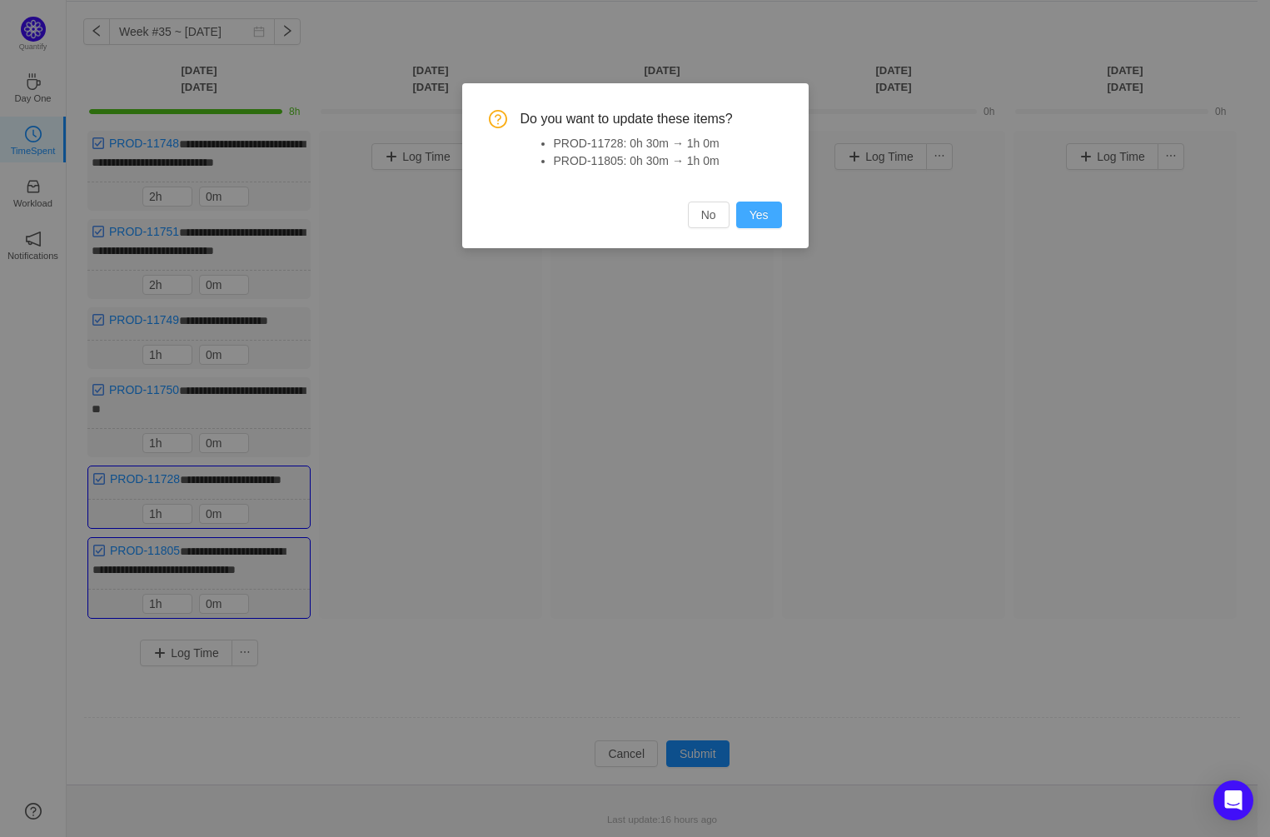
click at [767, 215] on button "Yes" at bounding box center [759, 215] width 46 height 27
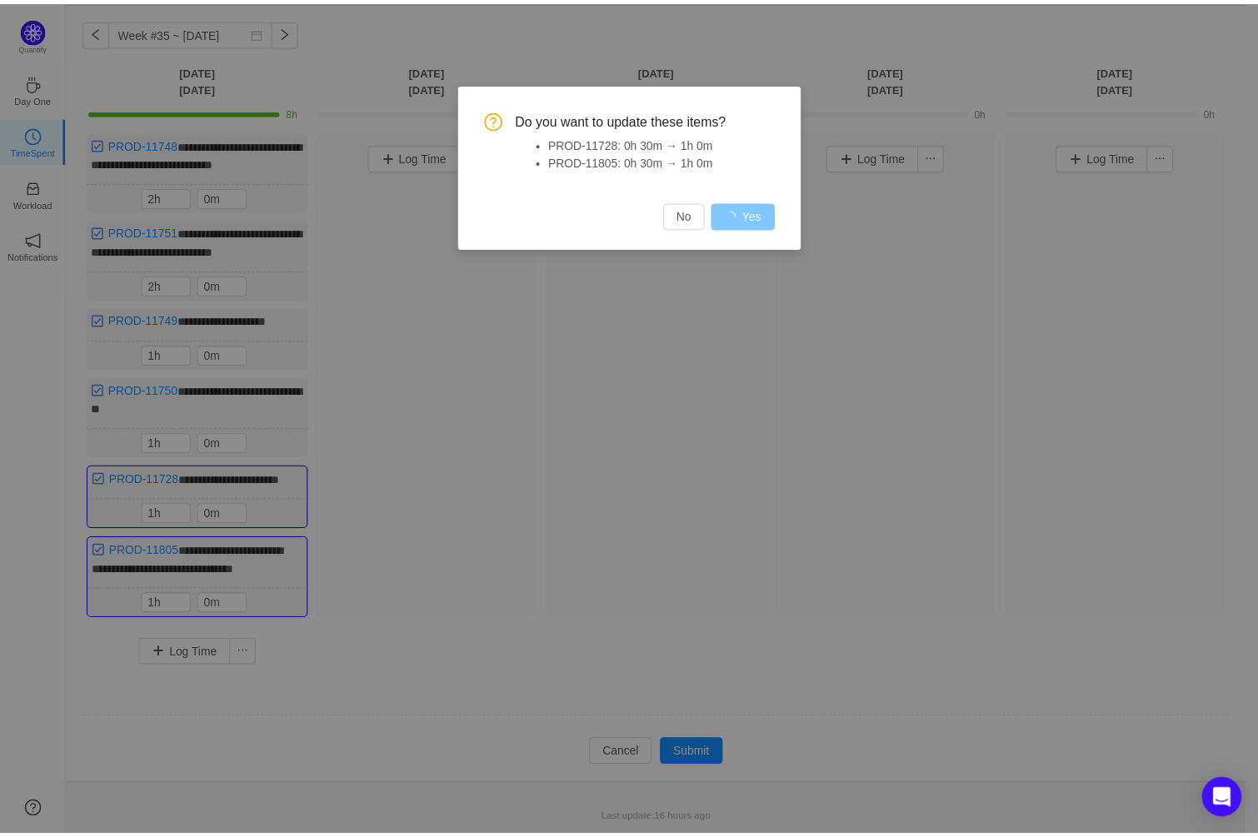
scroll to position [92, 0]
